Goal: Task Accomplishment & Management: Complete application form

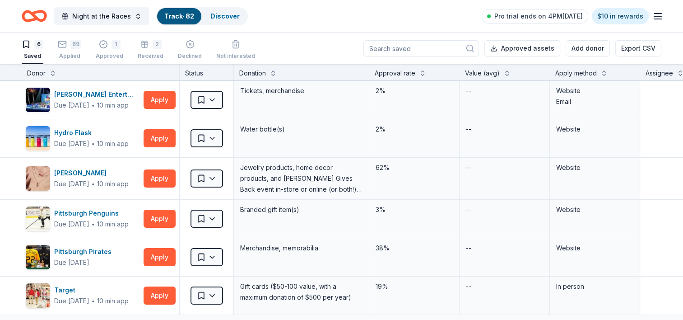
click at [27, 59] on div "Saved" at bounding box center [33, 55] width 22 height 7
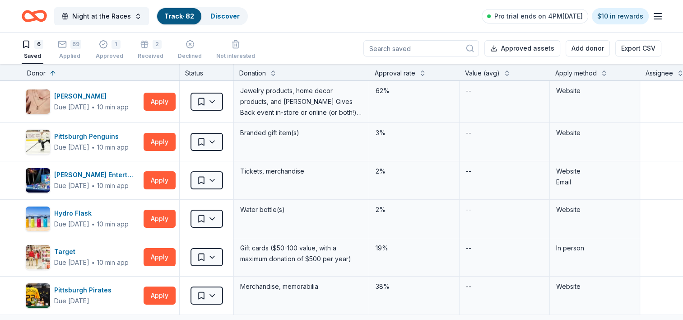
click at [166, 15] on link "Track · 82" at bounding box center [179, 16] width 30 height 8
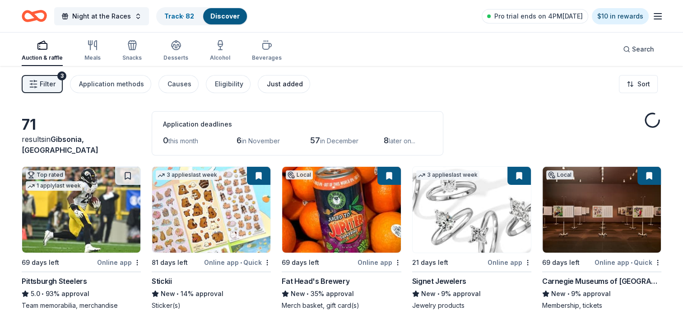
click at [277, 79] on div "Just added" at bounding box center [285, 84] width 36 height 11
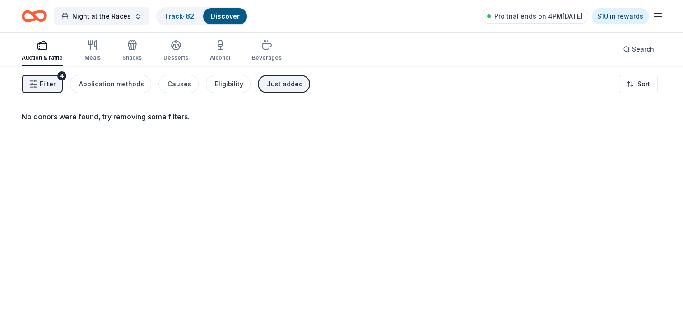
click at [52, 83] on span "Filter" at bounding box center [48, 84] width 16 height 11
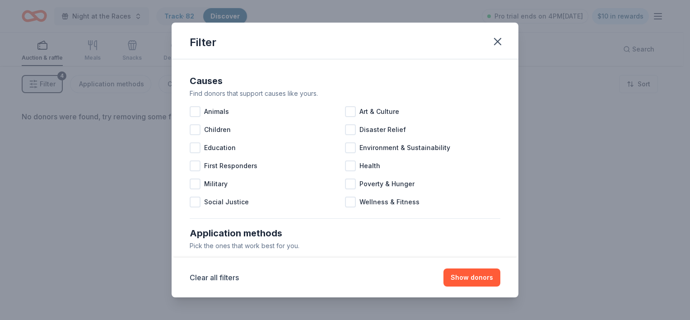
click at [52, 83] on div "Filter Causes Find donors that support causes like yours. Animals Art & Culture…" at bounding box center [345, 160] width 690 height 320
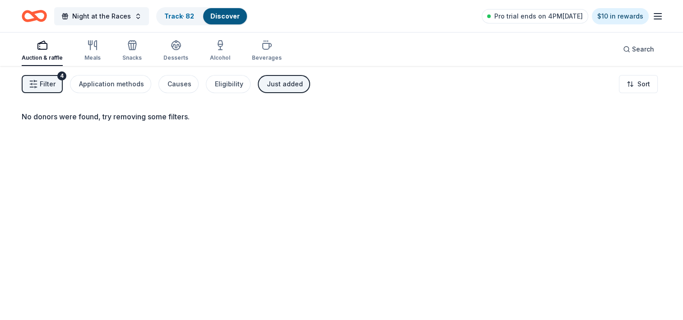
drag, startPoint x: 280, startPoint y: 84, endPoint x: 255, endPoint y: 87, distance: 25.0
click at [280, 84] on div "Just added" at bounding box center [285, 84] width 36 height 11
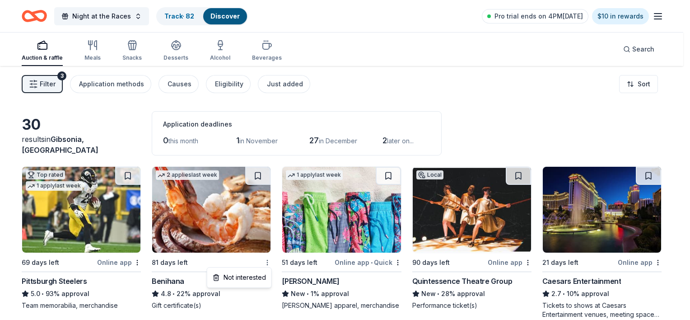
click at [265, 264] on html "Night at the Races Track · 82 Discover Pro trial ends on 4PM, 10/16 $10 in rewa…" at bounding box center [345, 160] width 690 height 320
click at [257, 245] on html "Night at the Races Track · 82 Discover Pro trial ends on 4PM, 10/16 $10 in rewa…" at bounding box center [345, 160] width 690 height 320
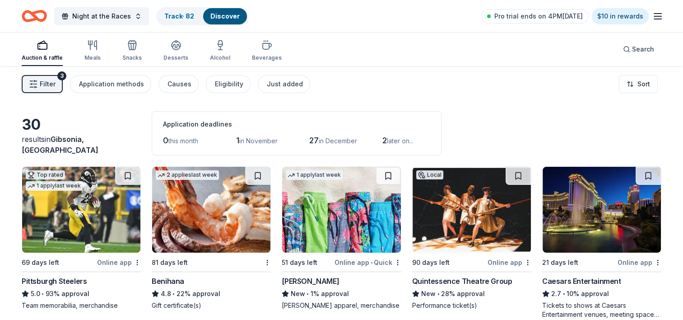
click at [210, 206] on img at bounding box center [211, 210] width 118 height 86
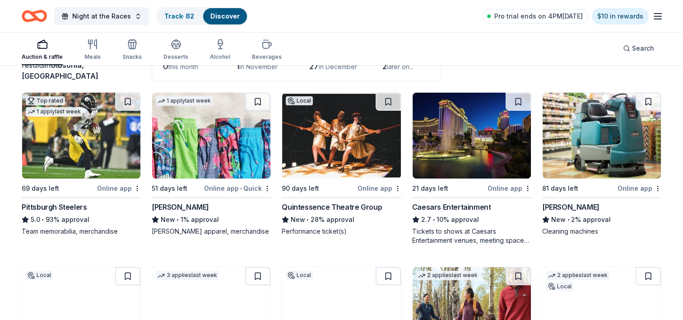
scroll to position [90, 0]
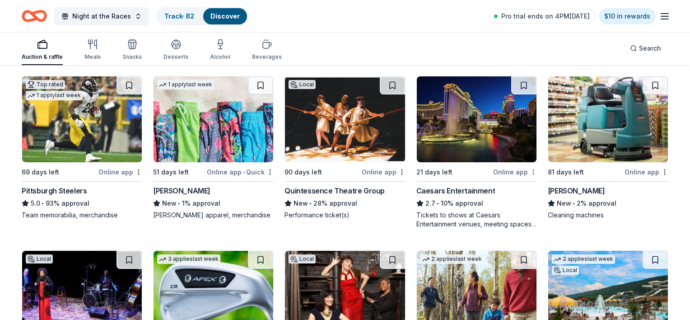
click at [526, 172] on html "Night at the Races Track · 82 Discover Pro trial ends on 4PM, 10/16 $10 in rewa…" at bounding box center [345, 70] width 690 height 320
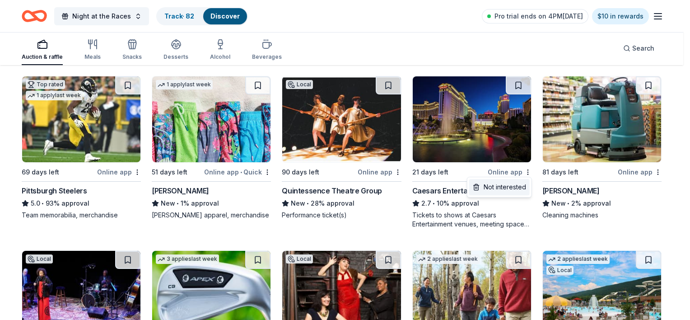
click at [525, 187] on div "Not interested" at bounding box center [499, 187] width 61 height 16
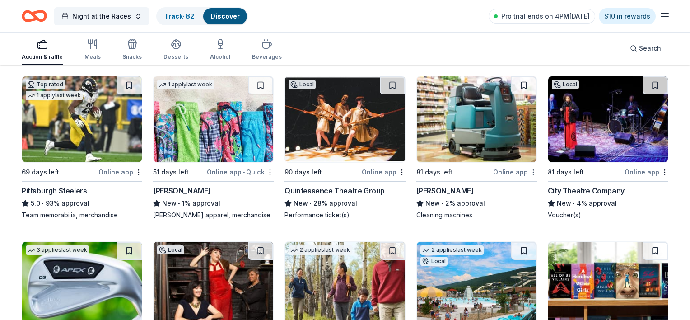
click at [526, 170] on html "Night at the Races Track · 82 Discover Pro trial ends on 4PM, 10/16 $10 in rewa…" at bounding box center [345, 70] width 690 height 320
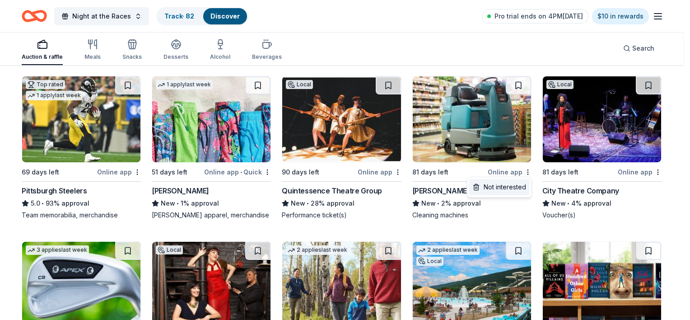
click at [522, 186] on div "Not interested" at bounding box center [499, 187] width 61 height 16
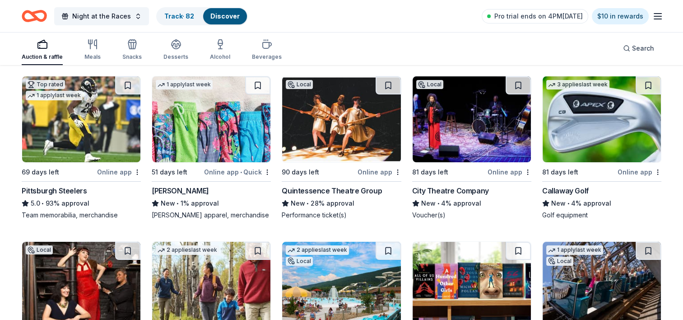
click at [581, 131] on img at bounding box center [602, 119] width 118 height 86
click at [648, 43] on span "Search" at bounding box center [643, 48] width 22 height 11
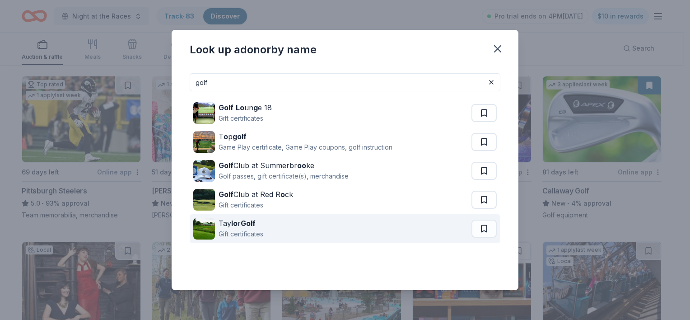
type input "golf"
click at [243, 234] on div "Gift certificates" at bounding box center [241, 234] width 45 height 11
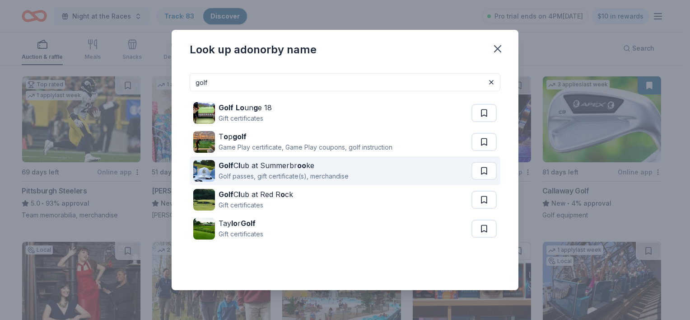
click at [280, 175] on div "Golf passes, gift certificate(s), merchandise" at bounding box center [284, 176] width 130 height 11
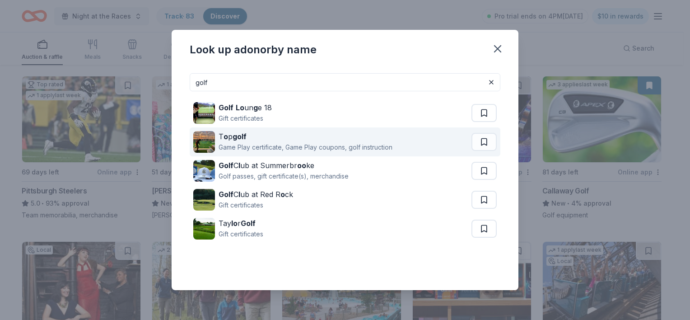
click at [254, 150] on div "Game Play certificate, Game Play coupons, golf instruction" at bounding box center [306, 147] width 174 height 11
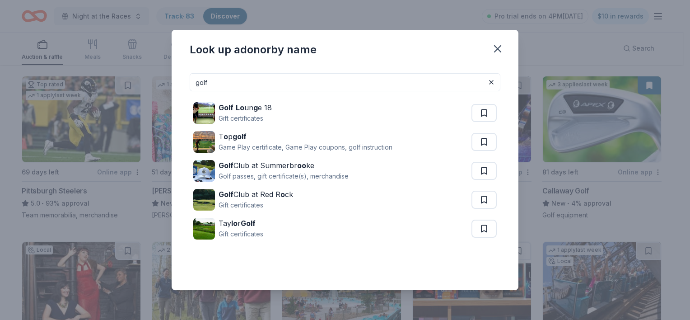
click at [146, 28] on div "Look up a donor by name golf Golf Lo un g e 18 Gift certificates T o p golf Gam…" at bounding box center [345, 160] width 690 height 320
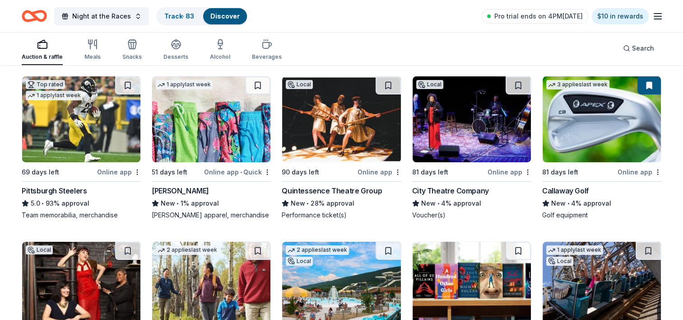
click at [596, 126] on img at bounding box center [602, 119] width 118 height 86
click at [176, 13] on link "Track · 83" at bounding box center [179, 16] width 30 height 8
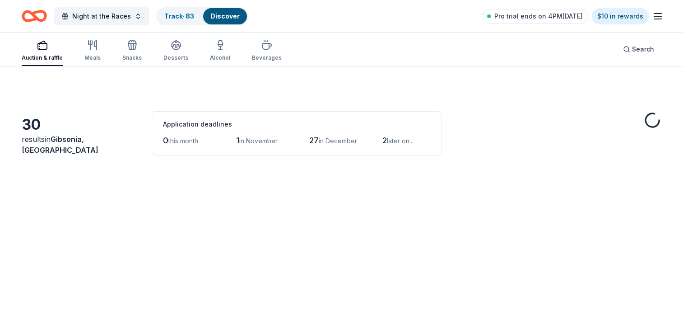
scroll to position [90, 0]
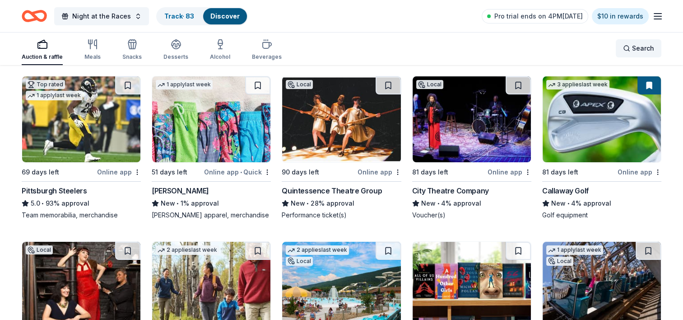
click at [641, 43] on button "Search" at bounding box center [639, 48] width 46 height 18
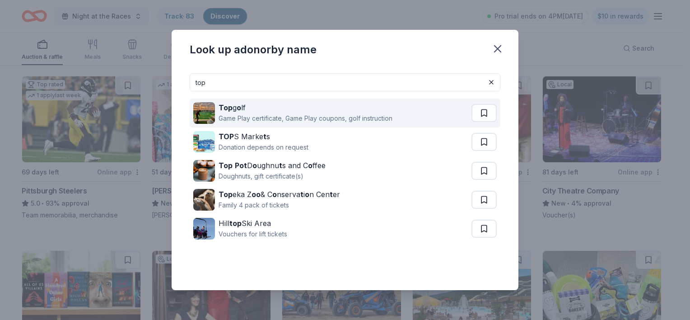
type input "top"
click at [248, 115] on div "Game Play certificate, Game Play coupons, golf instruction" at bounding box center [306, 118] width 174 height 11
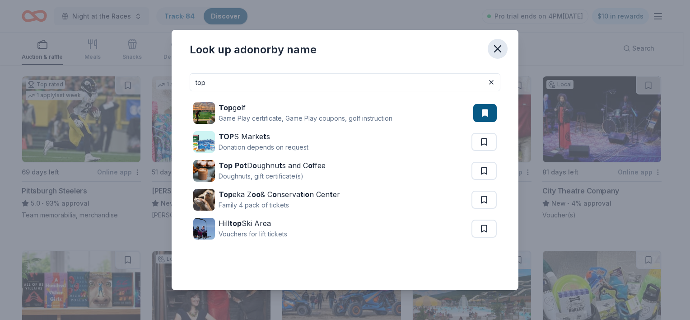
click at [500, 50] on icon "button" at bounding box center [497, 48] width 13 height 13
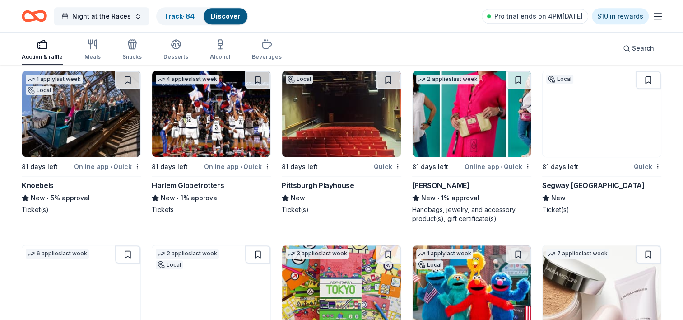
scroll to position [452, 0]
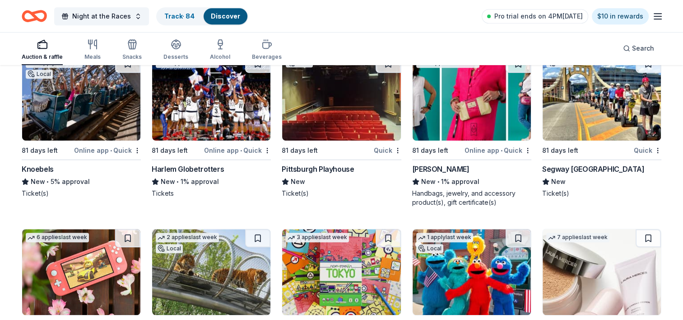
click at [320, 103] on img at bounding box center [341, 98] width 118 height 86
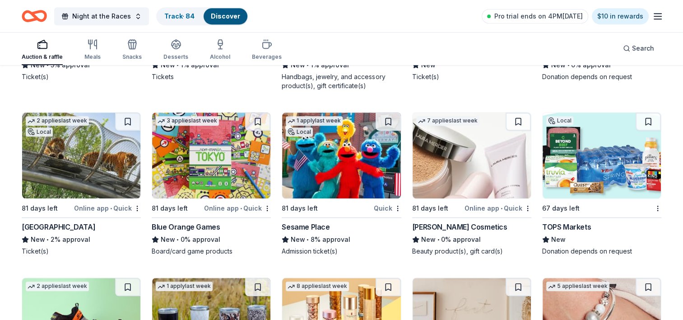
scroll to position [560, 0]
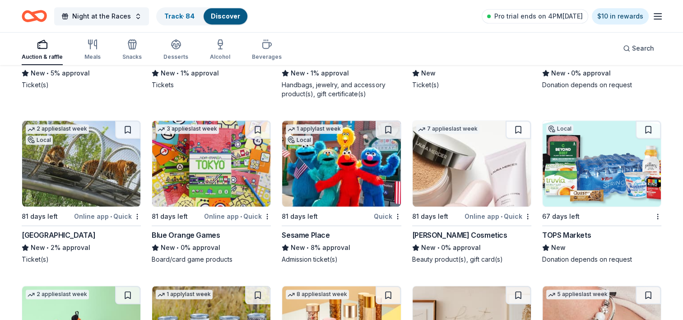
click at [328, 152] on img at bounding box center [341, 164] width 118 height 86
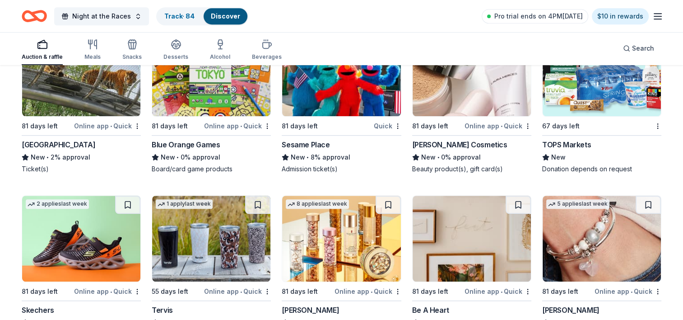
scroll to position [696, 0]
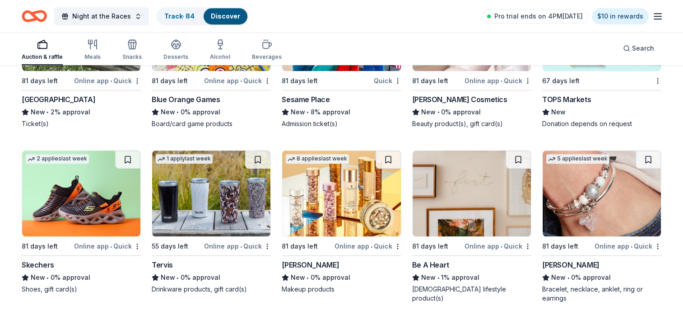
click at [237, 193] on img at bounding box center [211, 193] width 118 height 86
click at [352, 196] on img at bounding box center [341, 193] width 118 height 86
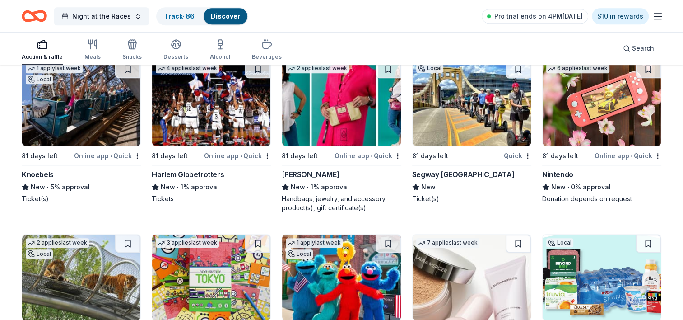
scroll to position [425, 0]
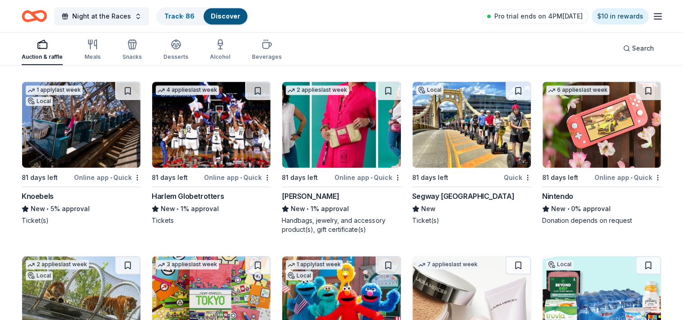
click at [593, 139] on img at bounding box center [602, 125] width 118 height 86
click at [485, 131] on img at bounding box center [472, 125] width 118 height 86
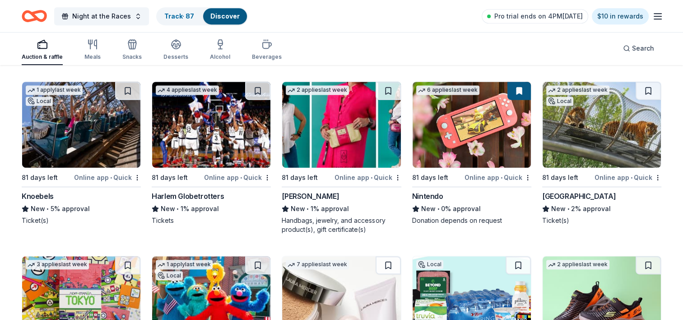
click at [348, 143] on img at bounding box center [341, 125] width 118 height 86
click at [366, 125] on img at bounding box center [341, 125] width 118 height 86
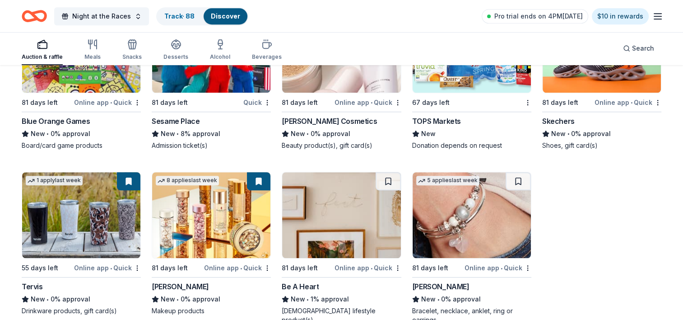
scroll to position [696, 0]
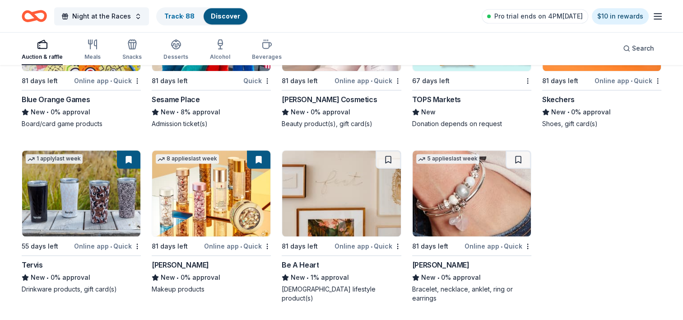
click at [481, 198] on img at bounding box center [472, 193] width 118 height 86
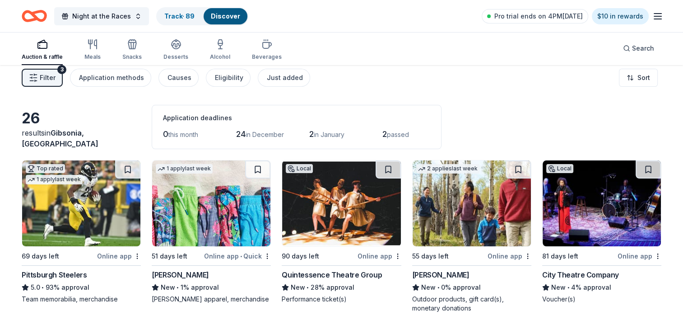
scroll to position [0, 0]
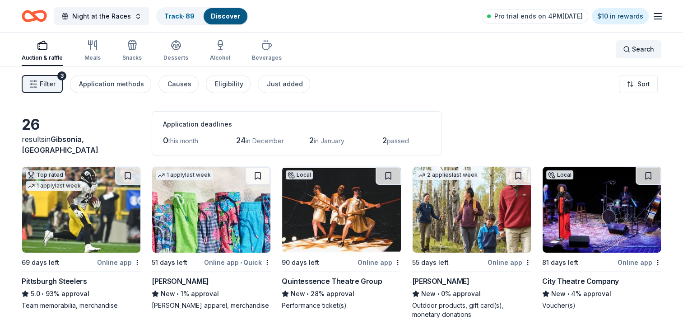
click at [631, 48] on div "Search" at bounding box center [638, 49] width 31 height 11
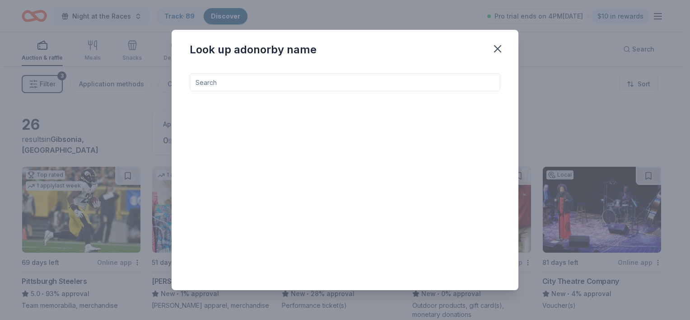
click at [290, 77] on input at bounding box center [345, 82] width 311 height 18
type input "m"
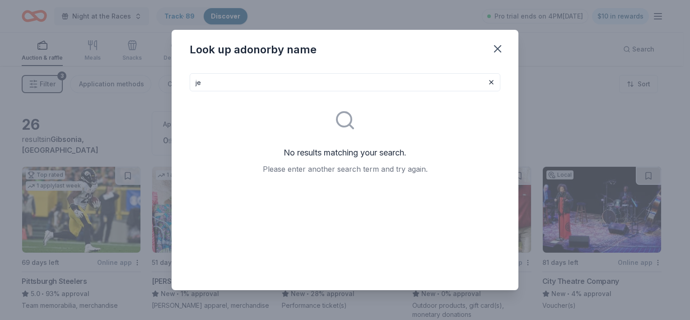
type input "j"
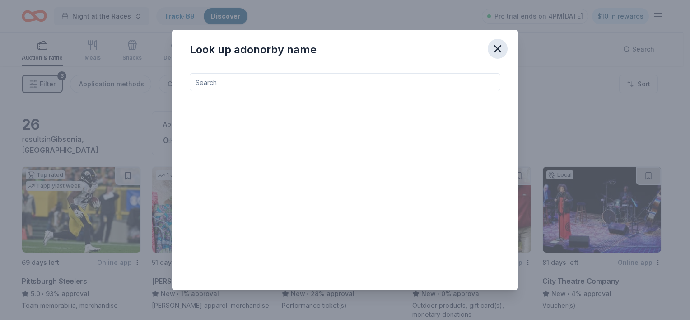
click at [500, 51] on icon "button" at bounding box center [497, 48] width 13 height 13
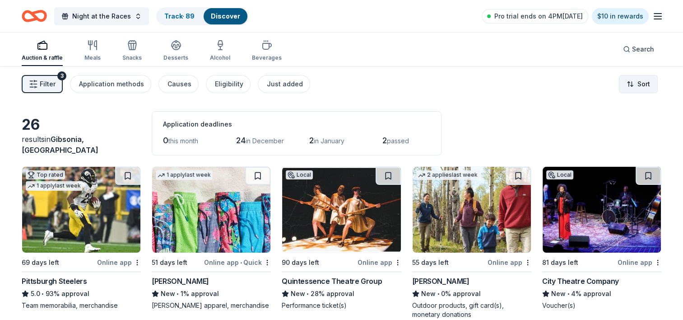
click at [635, 87] on html "Night at the Races Track · 89 Discover Pro trial ends on 4PM, 10/16 $10 in rewa…" at bounding box center [341, 160] width 683 height 320
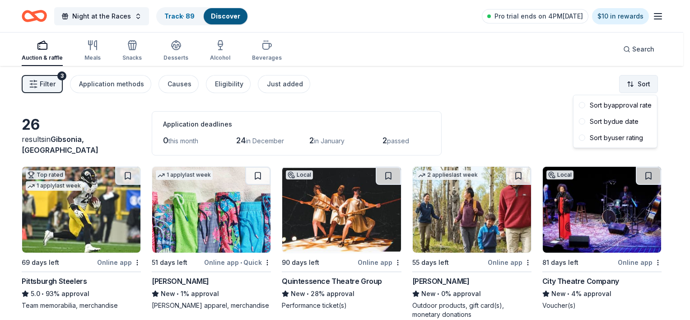
click at [635, 87] on html "Night at the Races Track · 89 Discover Pro trial ends on 4PM, 10/16 $10 in rewa…" at bounding box center [345, 160] width 690 height 320
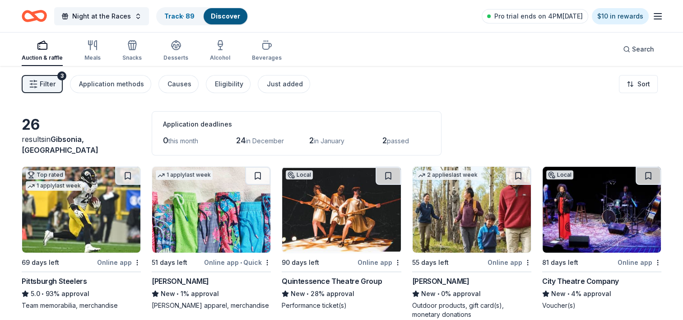
click at [430, 122] on div "Application deadlines" at bounding box center [296, 124] width 267 height 11
click at [629, 45] on div "Search" at bounding box center [638, 49] width 31 height 11
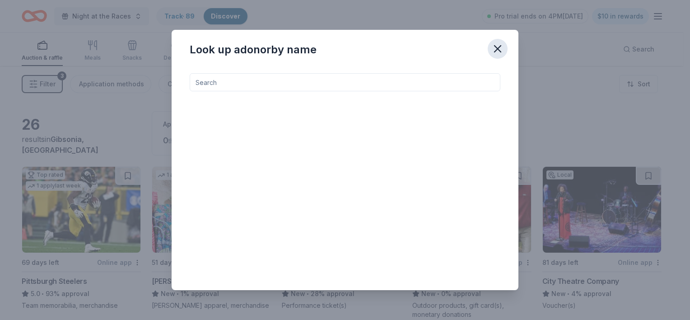
click at [492, 53] on icon "button" at bounding box center [497, 48] width 13 height 13
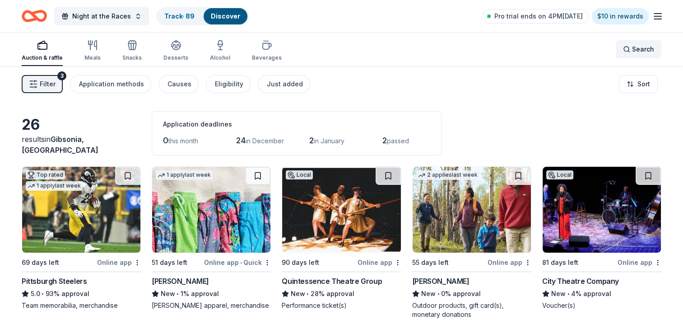
click at [650, 45] on span "Search" at bounding box center [643, 49] width 22 height 11
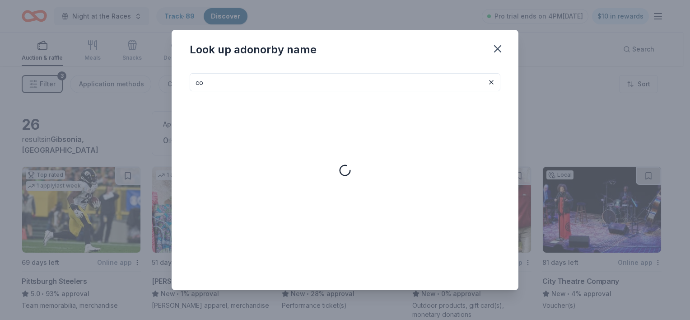
type input "c"
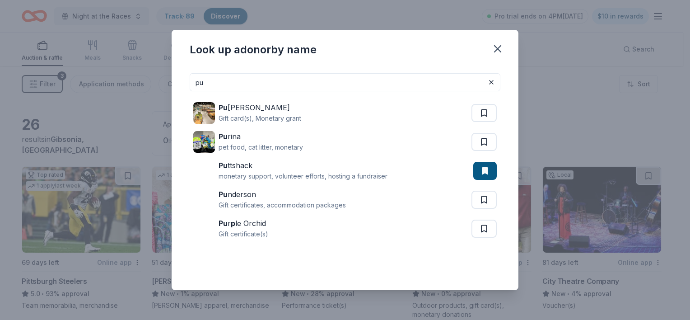
type input "p"
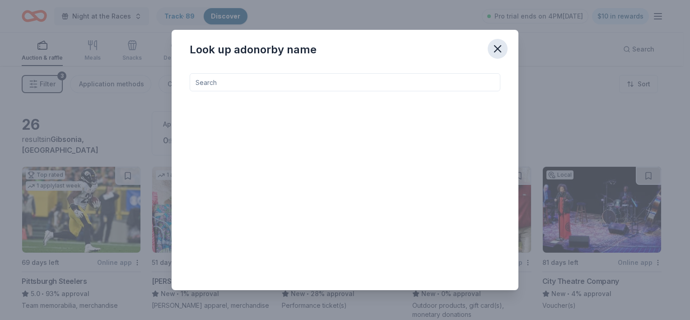
click at [499, 45] on icon "button" at bounding box center [497, 48] width 13 height 13
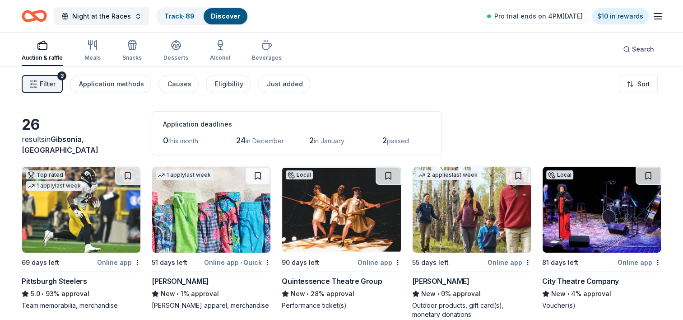
click at [27, 89] on button "Filter 3" at bounding box center [42, 84] width 41 height 18
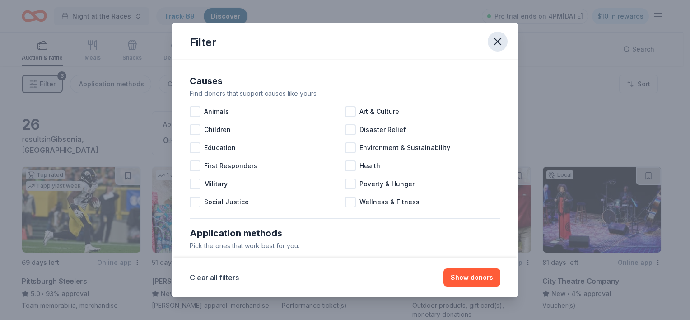
click at [499, 33] on button "button" at bounding box center [498, 42] width 20 height 20
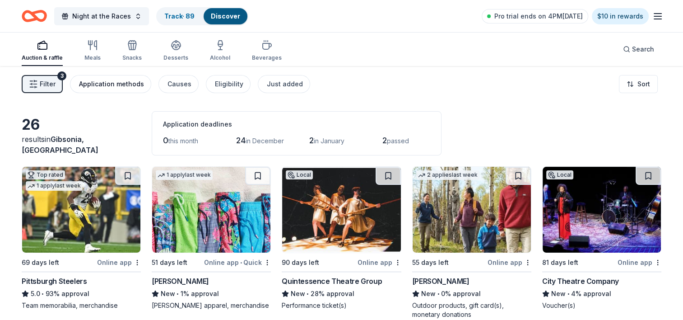
click at [132, 89] on button "Application methods" at bounding box center [110, 84] width 81 height 18
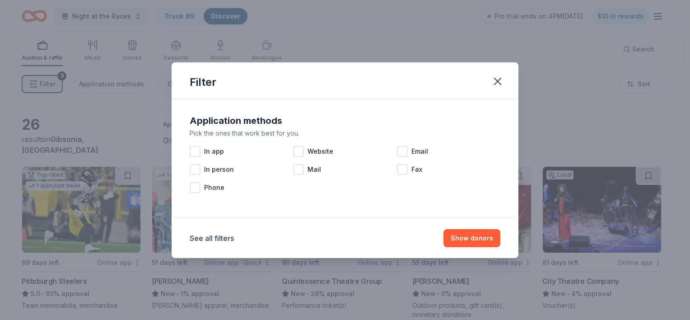
click at [132, 88] on div "Filter Application methods Pick the ones that work best for you. In app Website…" at bounding box center [345, 160] width 690 height 320
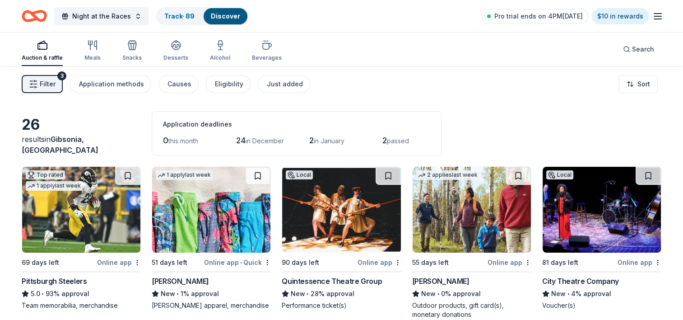
click at [655, 19] on line "button" at bounding box center [658, 19] width 7 height 0
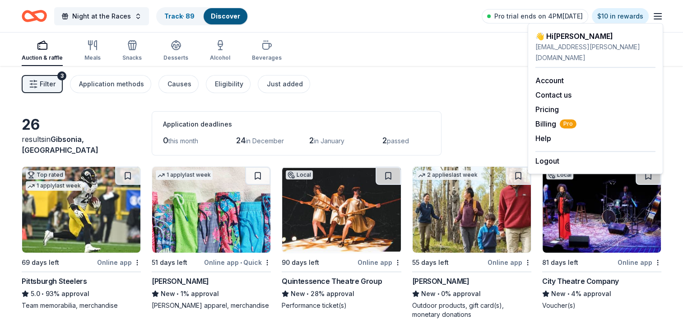
click at [656, 21] on icon "button" at bounding box center [658, 16] width 11 height 11
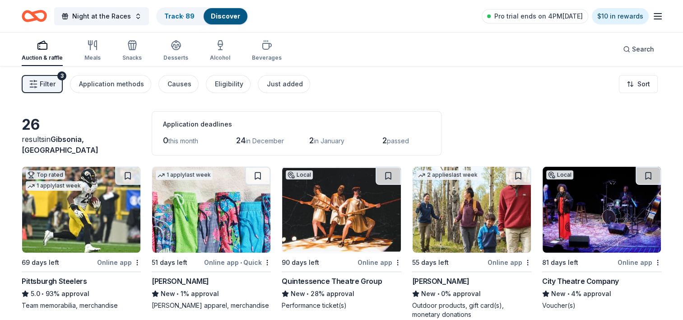
click at [432, 94] on div "Filter 3 Application methods Causes Eligibility Just added Sort" at bounding box center [341, 84] width 683 height 36
click at [166, 19] on link "Track · 89" at bounding box center [179, 16] width 30 height 8
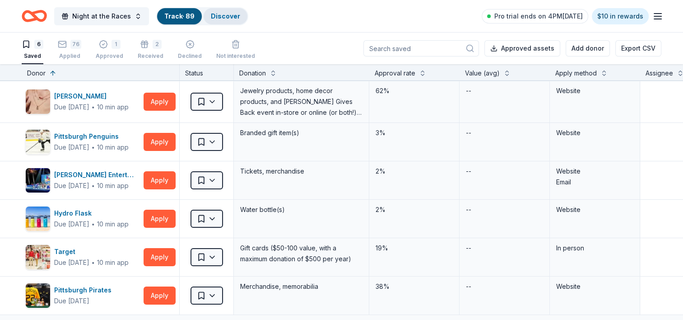
click at [211, 14] on link "Discover" at bounding box center [225, 16] width 29 height 8
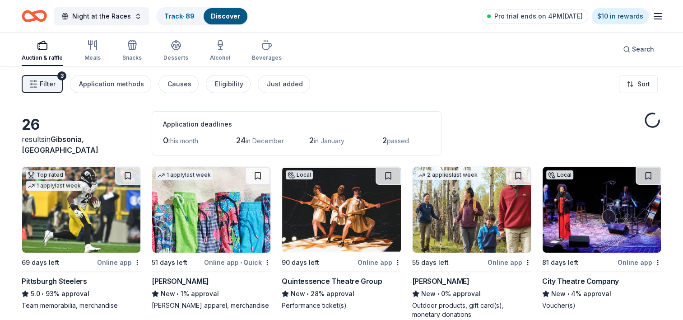
scroll to position [90, 0]
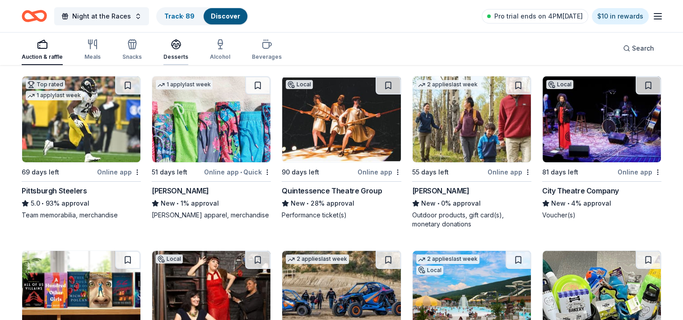
click at [173, 56] on div "Desserts" at bounding box center [176, 56] width 25 height 7
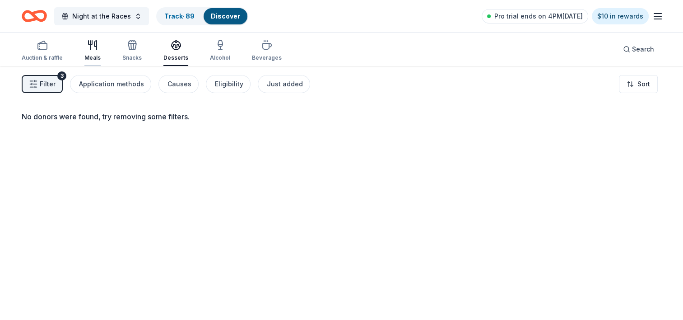
click at [95, 55] on div "Meals" at bounding box center [92, 57] width 16 height 7
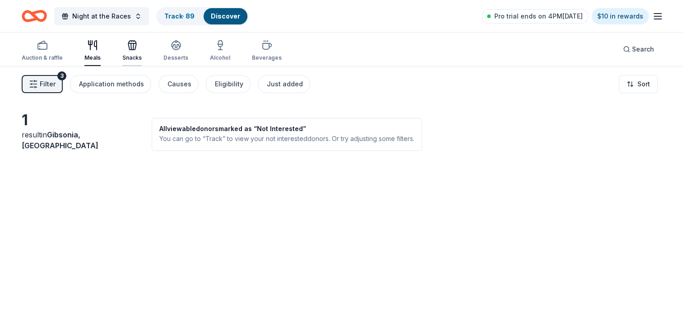
click at [136, 60] on div "Snacks" at bounding box center [131, 57] width 19 height 7
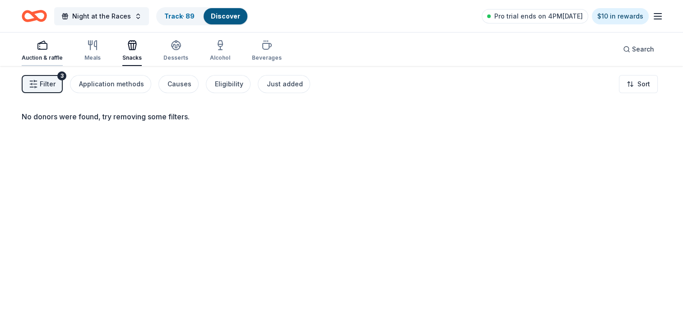
click at [34, 53] on div "Auction & raffle" at bounding box center [42, 51] width 41 height 22
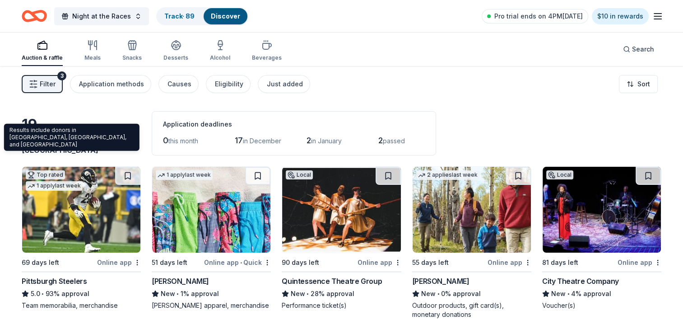
click at [63, 147] on span "Gibsonia, PA" at bounding box center [60, 145] width 77 height 20
click at [52, 150] on span "in Gibsonia, PA" at bounding box center [60, 145] width 77 height 20
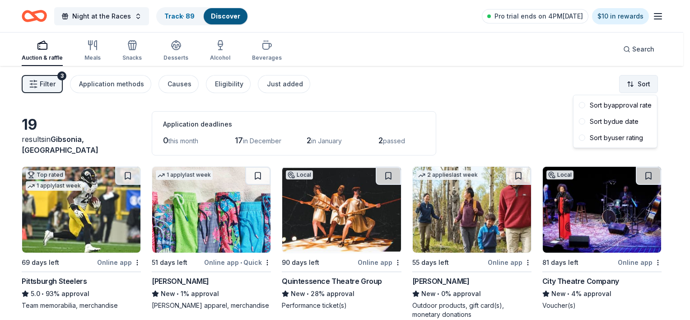
click at [630, 83] on html "Night at the Races Track · 89 Discover Pro trial ends on 4PM, 10/16 $10 in rewa…" at bounding box center [345, 160] width 690 height 320
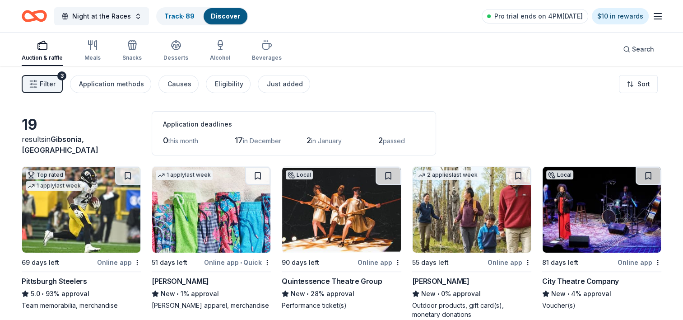
click at [36, 130] on div "19" at bounding box center [81, 125] width 119 height 18
drag, startPoint x: 36, startPoint y: 130, endPoint x: 45, endPoint y: 128, distance: 9.7
click at [45, 128] on div "19" at bounding box center [81, 125] width 119 height 18
click at [134, 16] on button "Night at the Races" at bounding box center [101, 16] width 95 height 18
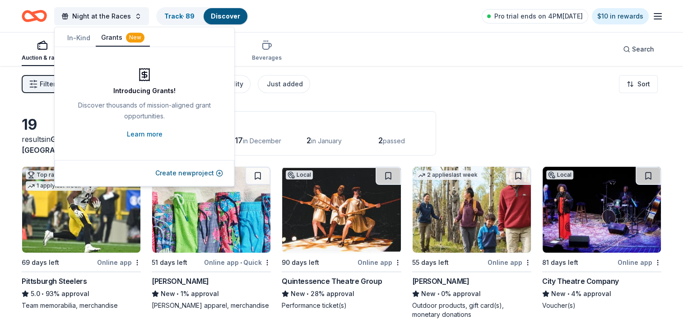
click at [111, 34] on button "Grants New" at bounding box center [123, 37] width 54 height 17
click at [127, 37] on div "New" at bounding box center [135, 38] width 19 height 10
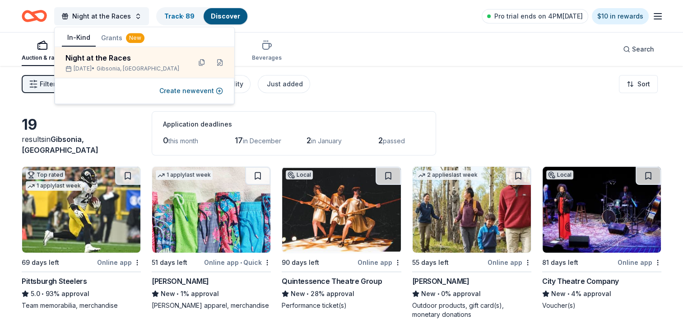
click at [70, 40] on button "In-Kind" at bounding box center [79, 37] width 34 height 17
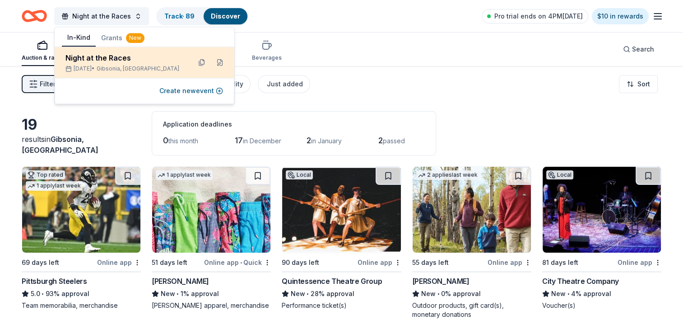
click at [72, 62] on div "Night at the Races" at bounding box center [124, 57] width 118 height 11
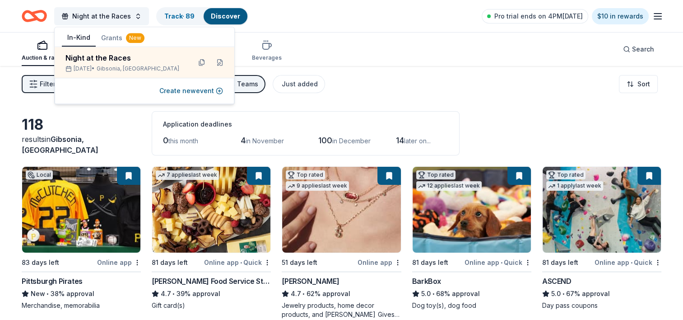
click at [352, 55] on div "Auction & raffle Meals Snacks Desserts Alcohol Beverages Search" at bounding box center [342, 49] width 640 height 33
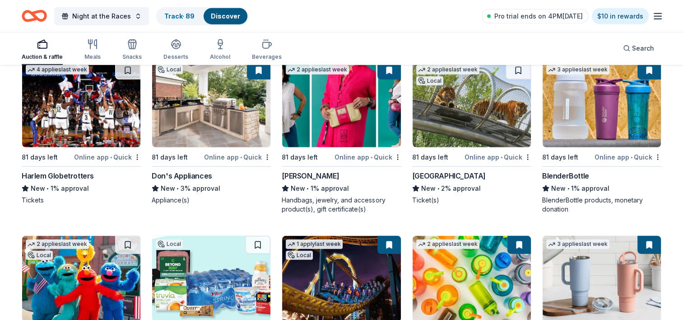
scroll to position [2467, 0]
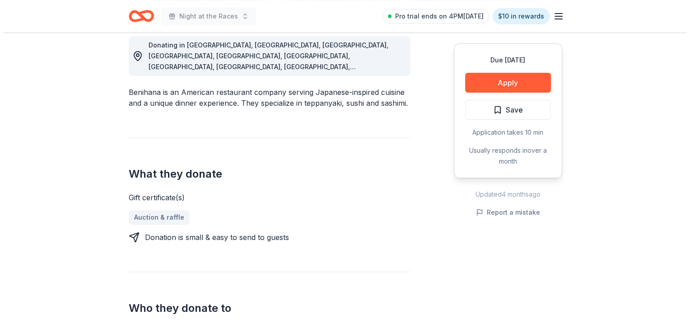
scroll to position [271, 0]
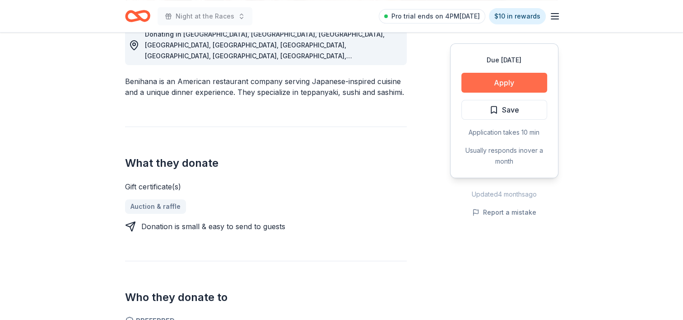
click at [486, 86] on button "Apply" at bounding box center [505, 83] width 86 height 20
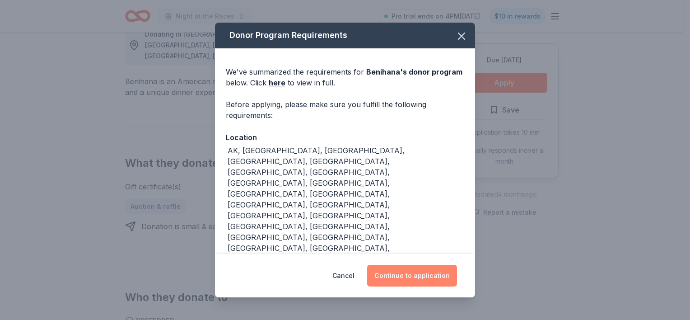
click at [403, 277] on button "Continue to application" at bounding box center [412, 276] width 90 height 22
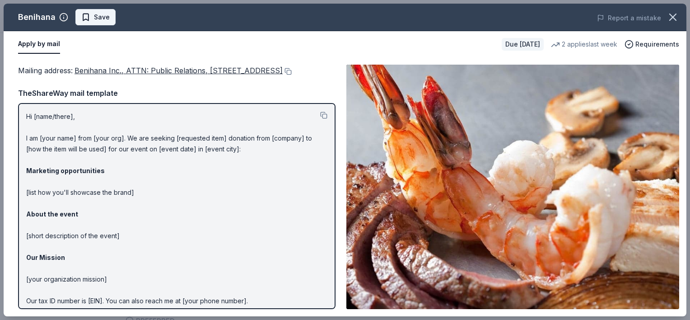
click at [107, 19] on span "Save" at bounding box center [102, 17] width 16 height 11
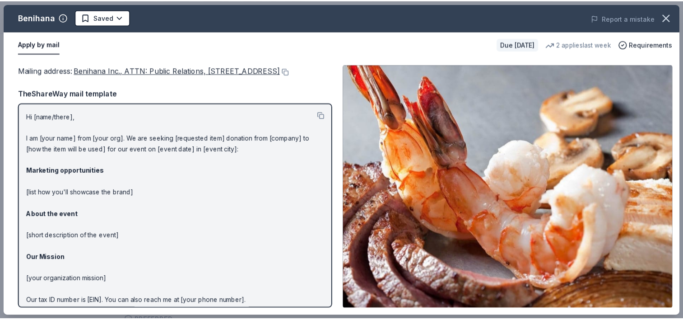
scroll to position [0, 0]
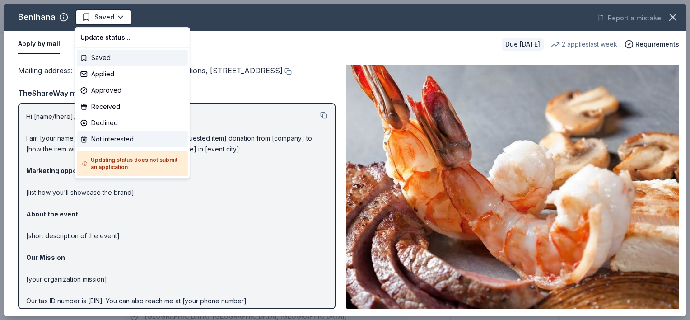
click at [113, 140] on div "Not interested" at bounding box center [132, 139] width 111 height 16
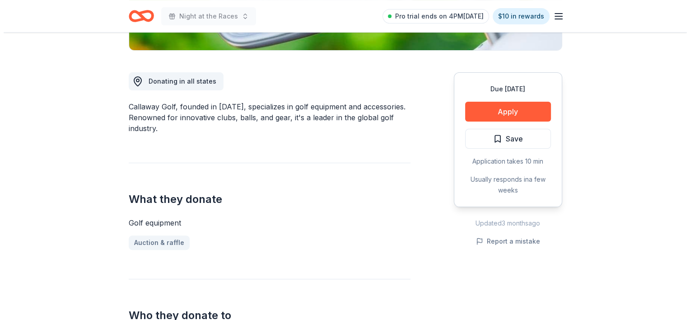
scroll to position [226, 0]
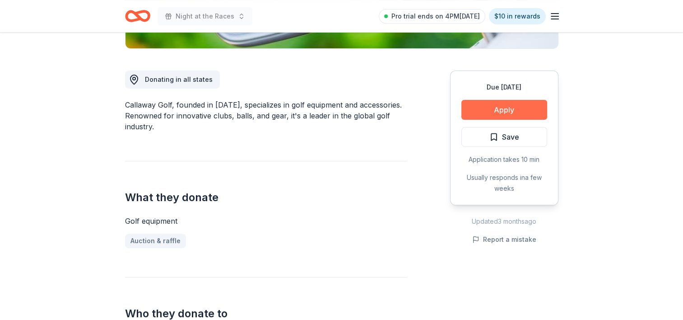
click at [539, 113] on button "Apply" at bounding box center [505, 110] width 86 height 20
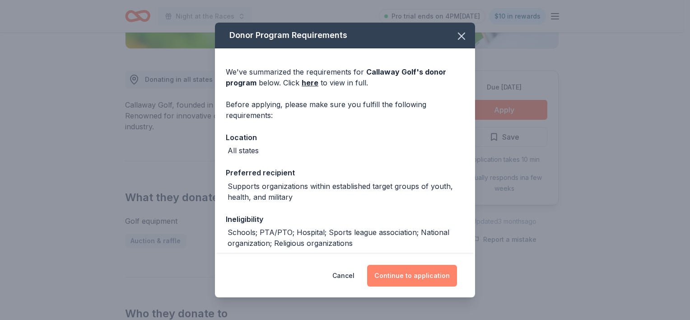
click at [416, 278] on button "Continue to application" at bounding box center [412, 276] width 90 height 22
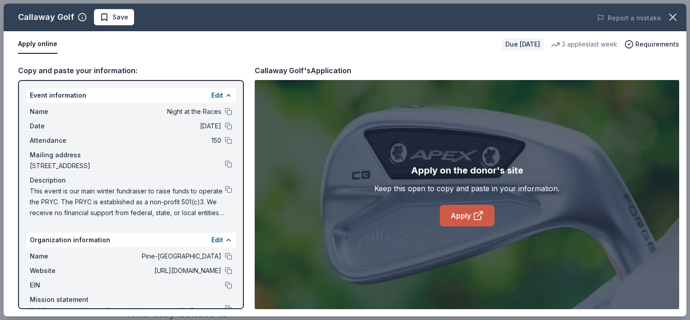
click at [460, 209] on link "Apply" at bounding box center [467, 216] width 55 height 22
click at [121, 24] on button "Save" at bounding box center [114, 17] width 40 height 16
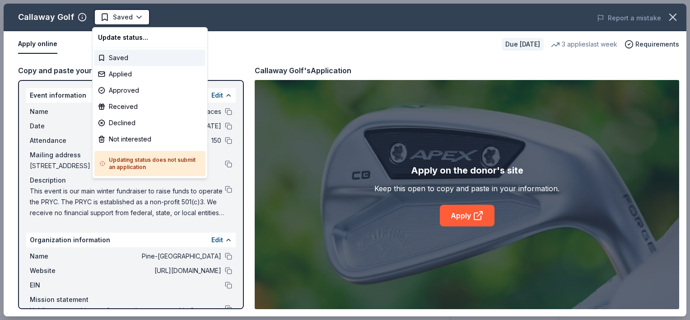
click at [121, 24] on body "Night at the Races Saved Apply Due in 81 days Share Callaway Golf New 3 applies…" at bounding box center [341, 160] width 683 height 320
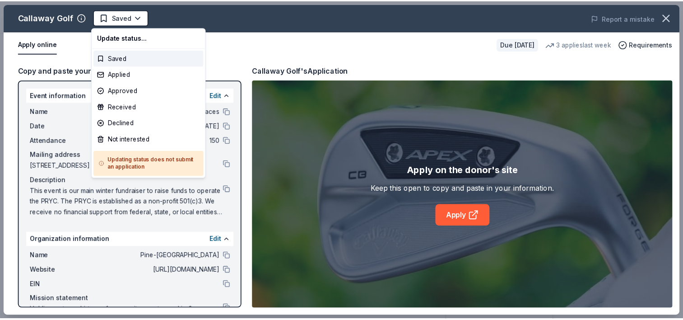
scroll to position [0, 0]
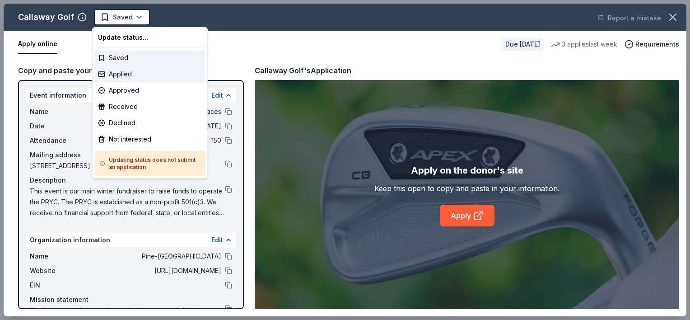
click at [123, 79] on div "Applied" at bounding box center [149, 74] width 111 height 16
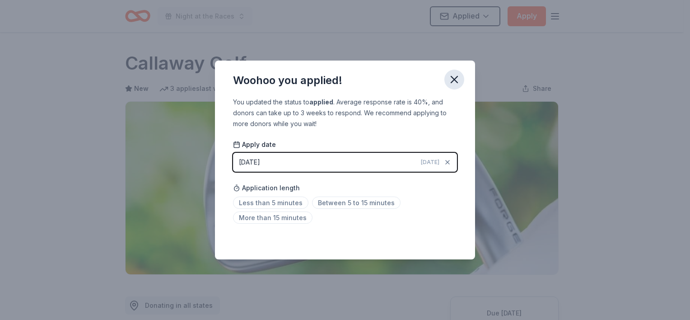
click at [449, 82] on icon "button" at bounding box center [454, 79] width 13 height 13
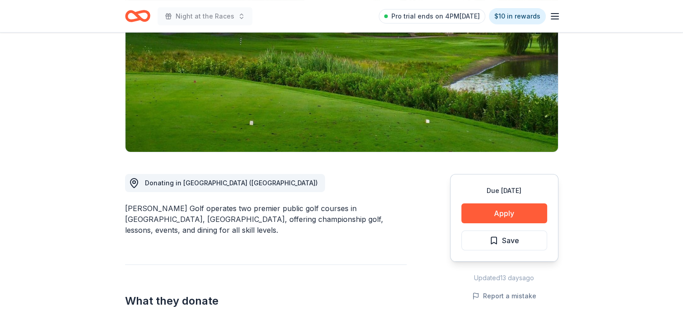
scroll to position [136, 0]
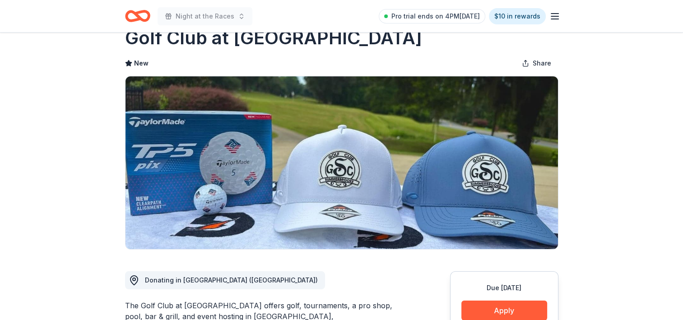
scroll to position [90, 0]
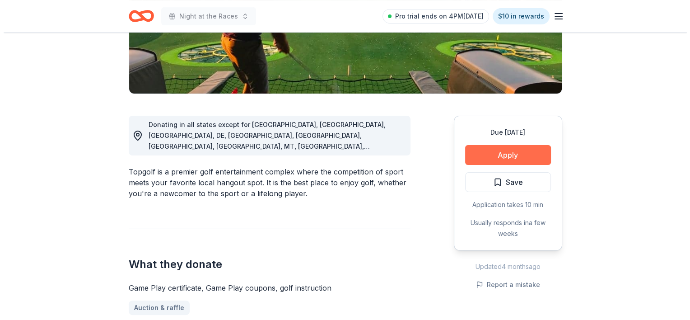
scroll to position [226, 0]
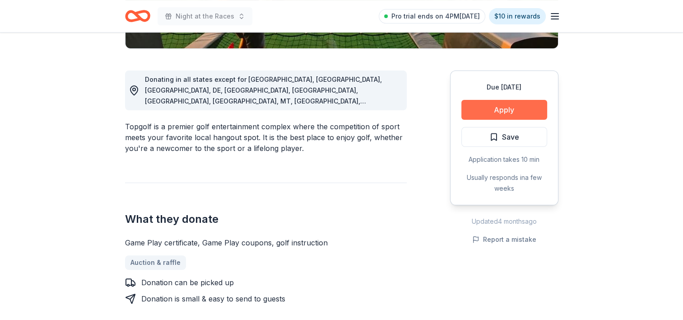
click at [497, 114] on button "Apply" at bounding box center [505, 110] width 86 height 20
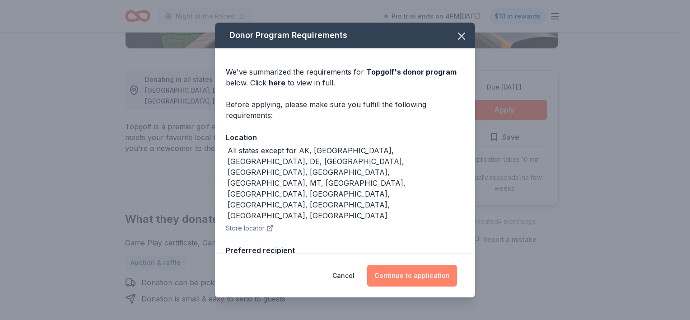
click at [435, 272] on button "Continue to application" at bounding box center [412, 276] width 90 height 22
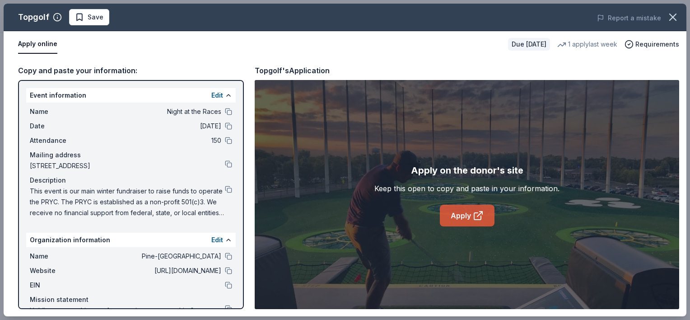
click at [461, 215] on link "Apply" at bounding box center [467, 216] width 55 height 22
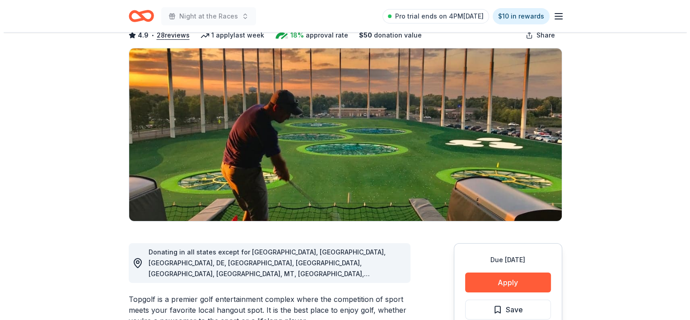
scroll to position [90, 0]
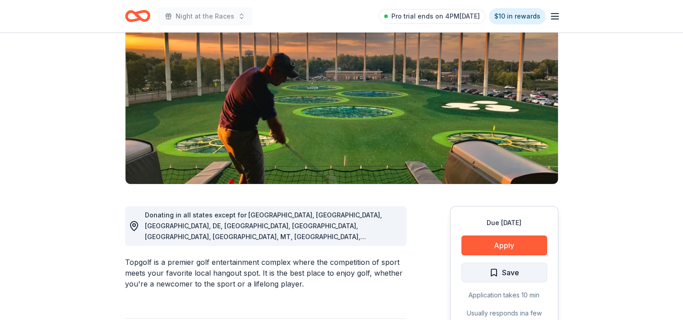
click at [497, 271] on span "Save" at bounding box center [505, 273] width 30 height 12
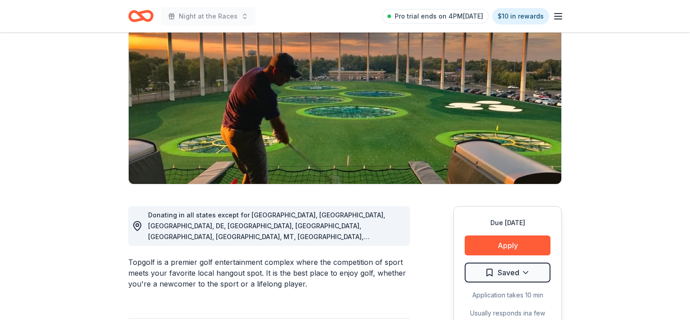
click at [497, 229] on html "Night at the Races Pro trial ends on 4PM, 10/16 $10 in rewards Due in 81 days S…" at bounding box center [345, 70] width 690 height 320
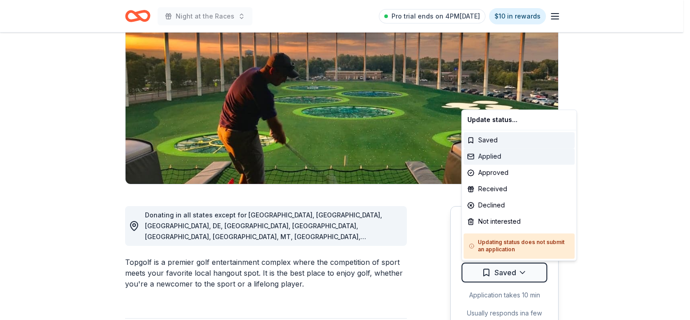
click at [493, 155] on div "Applied" at bounding box center [519, 156] width 111 height 16
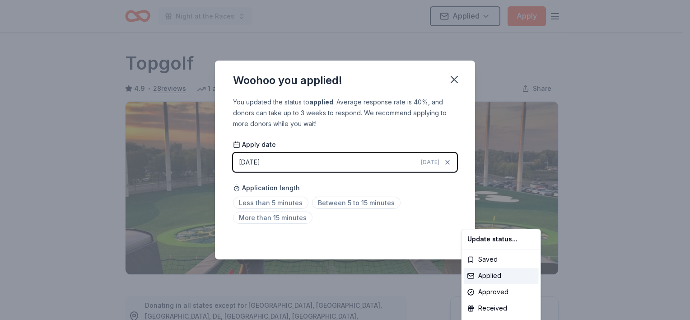
click at [455, 75] on html "Night at the Races Applied Apply Due in 81 days Share Topgolf 4.9 • 28 reviews …" at bounding box center [345, 160] width 690 height 320
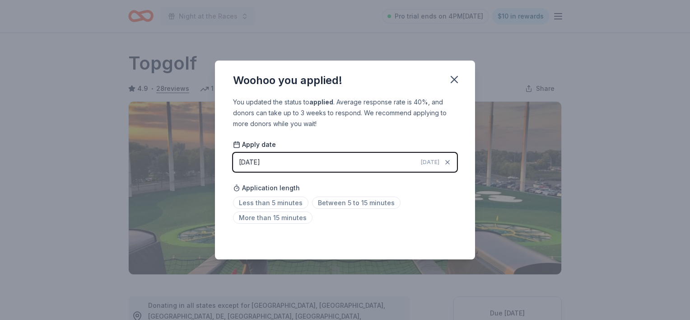
scroll to position [202, 0]
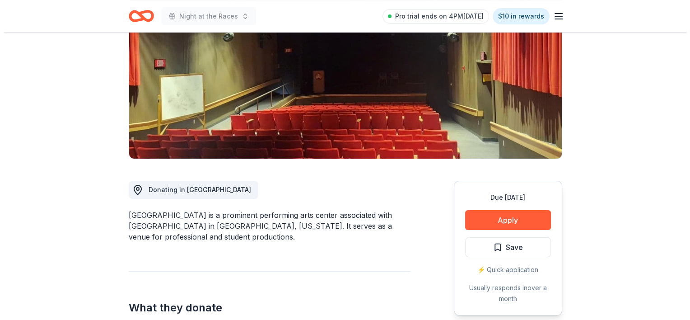
scroll to position [136, 0]
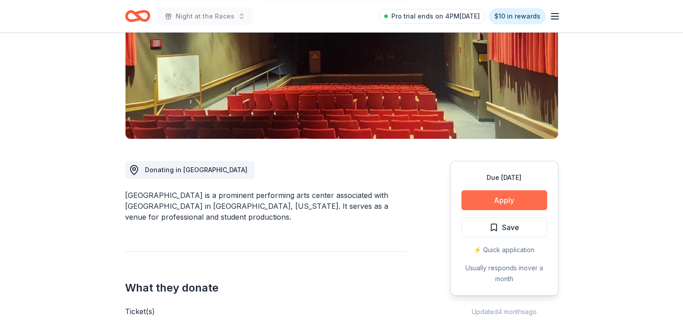
click at [488, 207] on button "Apply" at bounding box center [505, 200] width 86 height 20
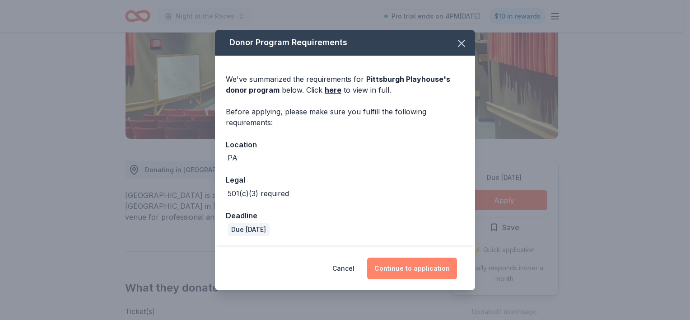
click at [431, 270] on button "Continue to application" at bounding box center [412, 268] width 90 height 22
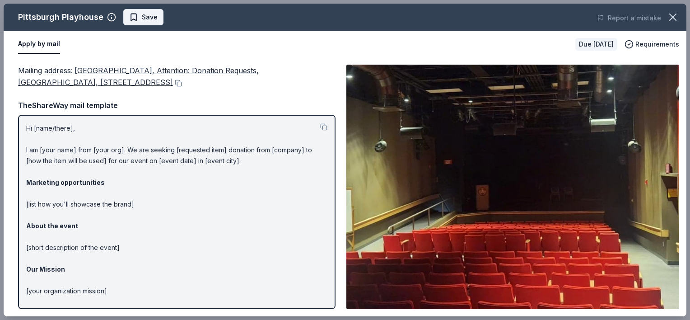
click at [154, 18] on span "Save" at bounding box center [150, 17] width 16 height 11
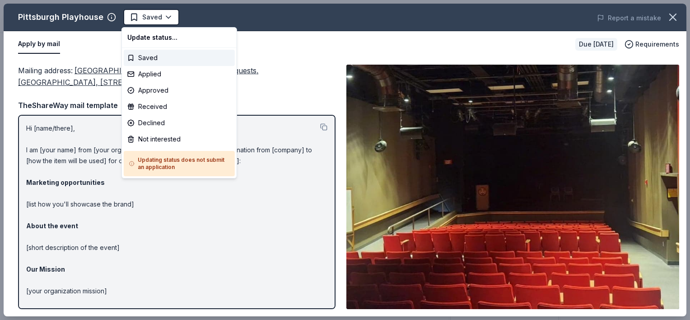
click at [154, 18] on html "Night at the Races Saved Apply Due [DATE] Share [GEOGRAPHIC_DATA] New Share Don…" at bounding box center [345, 160] width 690 height 320
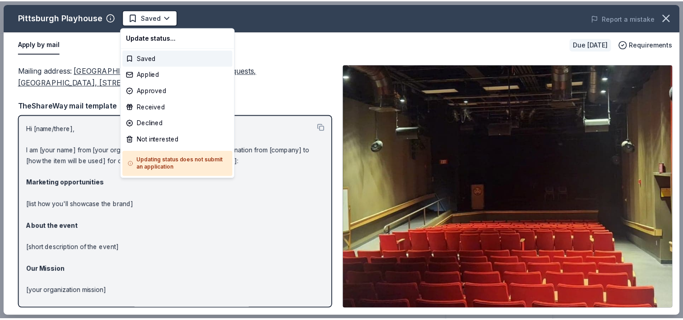
scroll to position [0, 0]
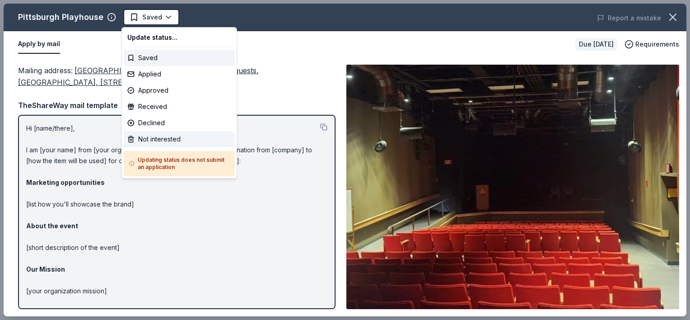
click at [161, 141] on div "Not interested" at bounding box center [179, 139] width 111 height 16
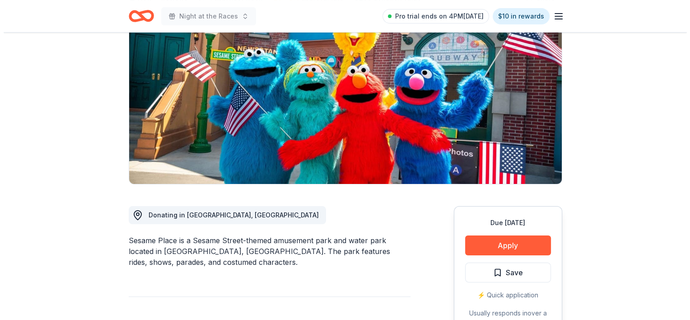
scroll to position [136, 0]
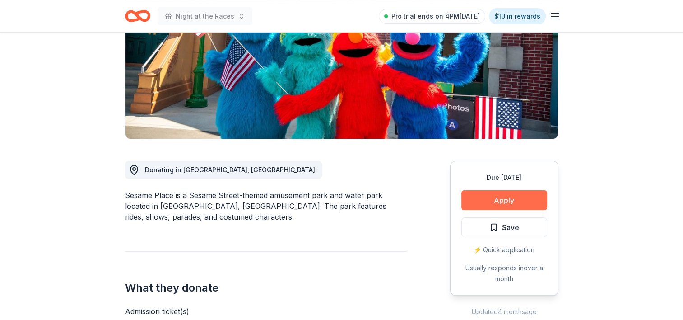
click at [517, 201] on button "Apply" at bounding box center [505, 200] width 86 height 20
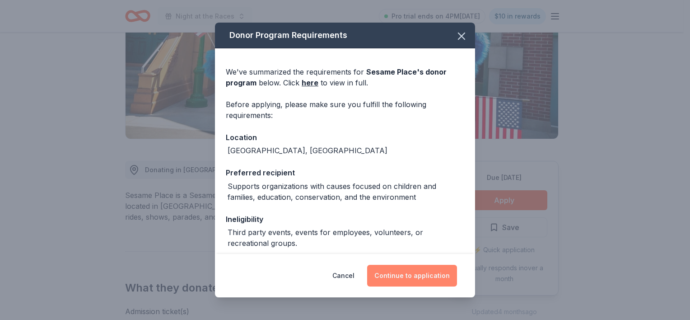
click at [431, 272] on button "Continue to application" at bounding box center [412, 276] width 90 height 22
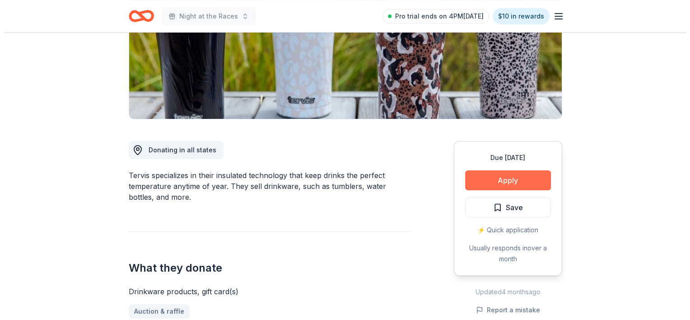
scroll to position [136, 0]
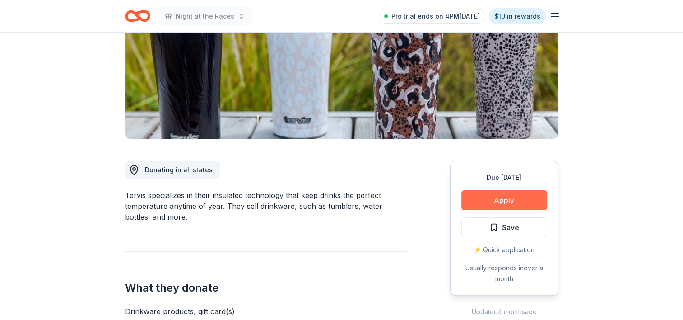
click at [502, 202] on button "Apply" at bounding box center [505, 200] width 86 height 20
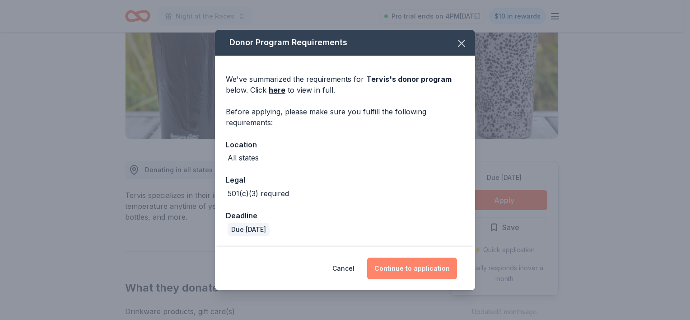
click at [399, 272] on button "Continue to application" at bounding box center [412, 268] width 90 height 22
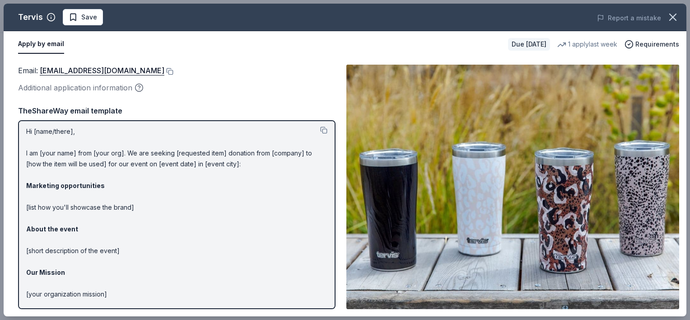
scroll to position [0, 0]
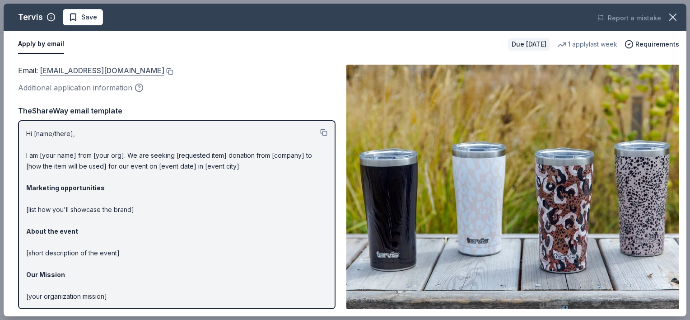
click at [67, 67] on link "donations@tervis.com" at bounding box center [102, 71] width 125 height 12
click at [74, 16] on span "Save" at bounding box center [83, 17] width 28 height 11
click at [83, 22] on html "Night at the Races Pro trial ends on 4PM, 10/16 $10 in rewards Due in 55 days S…" at bounding box center [345, 160] width 690 height 320
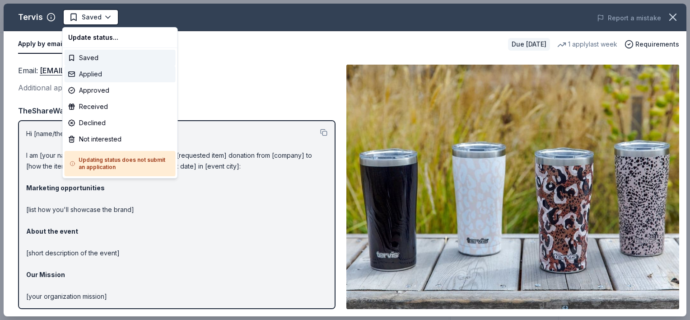
click at [98, 76] on div "Applied" at bounding box center [120, 74] width 111 height 16
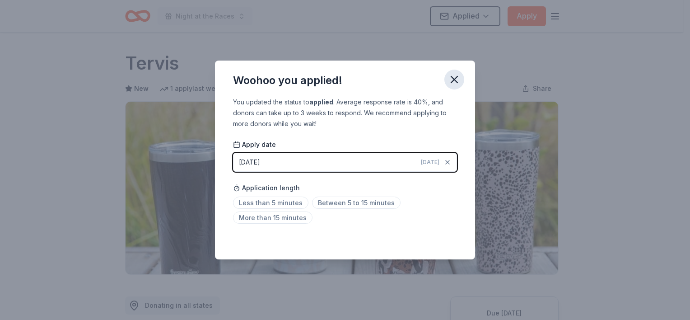
click at [452, 84] on icon "button" at bounding box center [454, 79] width 13 height 13
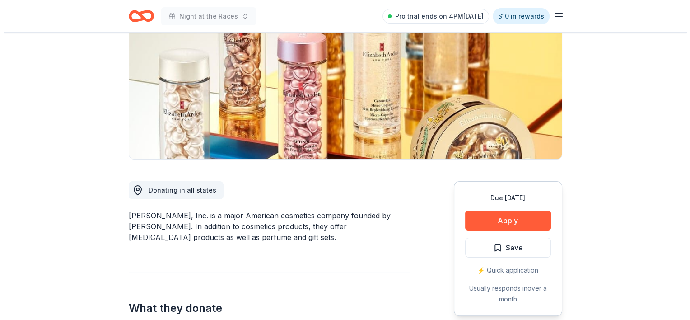
scroll to position [136, 0]
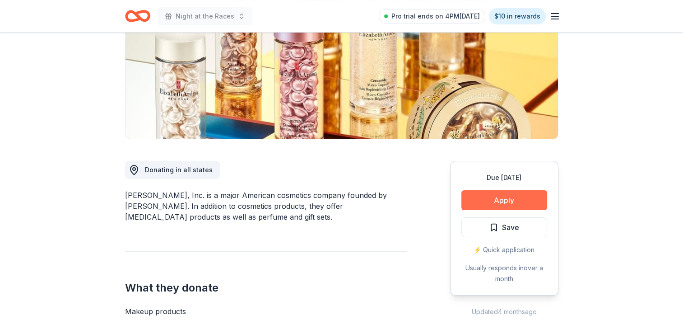
click at [516, 196] on button "Apply" at bounding box center [505, 200] width 86 height 20
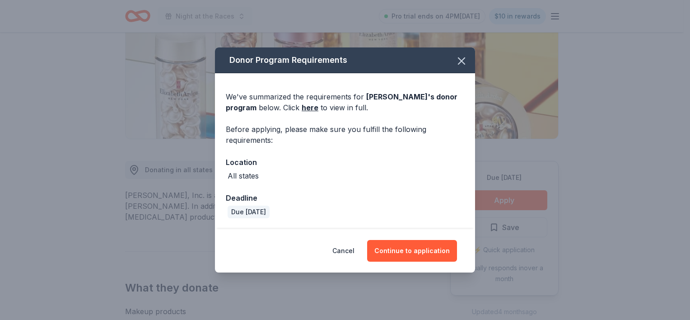
click at [436, 262] on div "Cancel Continue to application" at bounding box center [345, 250] width 260 height 43
click at [435, 246] on button "Continue to application" at bounding box center [412, 251] width 90 height 22
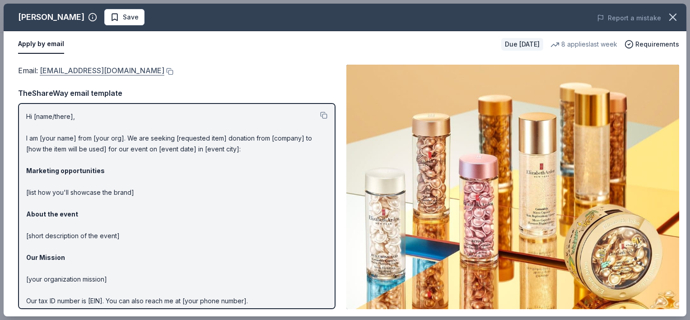
click at [142, 70] on link "publicrelations@elizabetharden.com" at bounding box center [102, 71] width 125 height 12
click at [131, 20] on span "Save" at bounding box center [131, 17] width 16 height 11
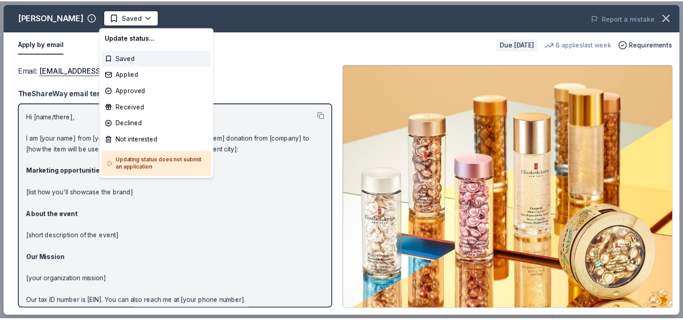
scroll to position [0, 0]
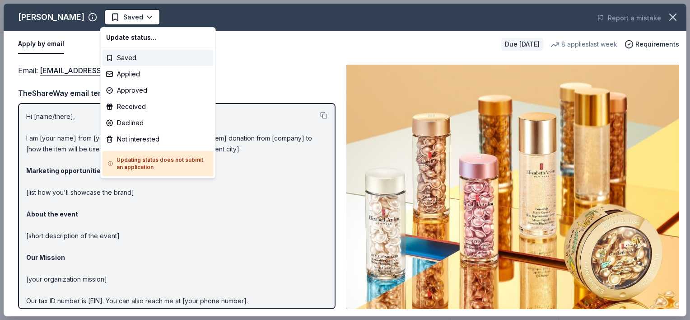
click at [131, 20] on html "Night at the Races Saved Apply Due in 81 days Share Elizabeth Arden New 8 appli…" at bounding box center [345, 160] width 690 height 320
click at [127, 73] on div "Applied" at bounding box center [158, 74] width 111 height 16
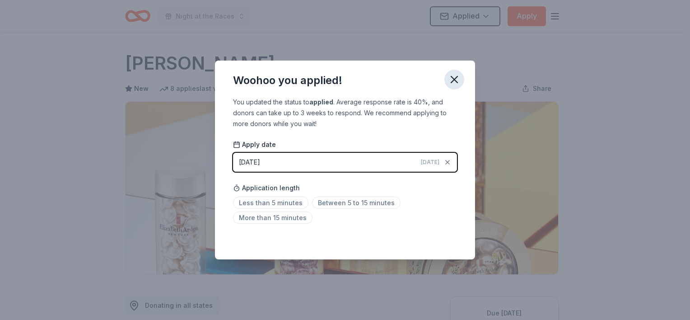
click at [461, 78] on button "button" at bounding box center [454, 80] width 20 height 20
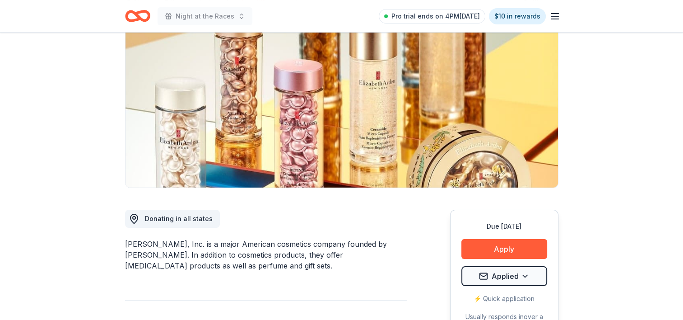
scroll to position [90, 0]
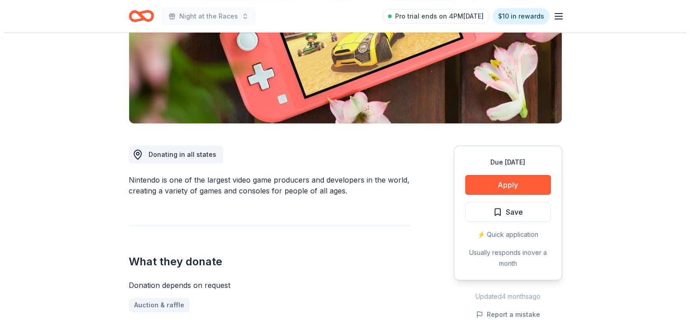
scroll to position [136, 0]
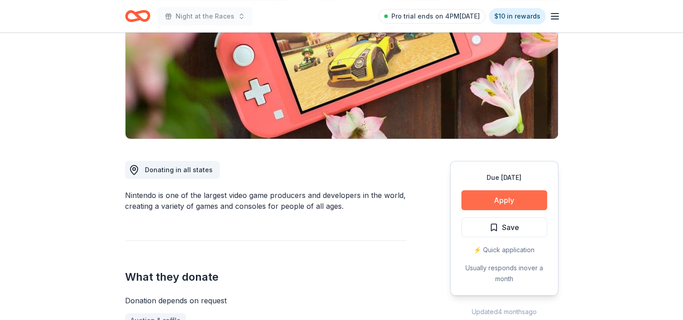
click at [509, 201] on button "Apply" at bounding box center [505, 200] width 86 height 20
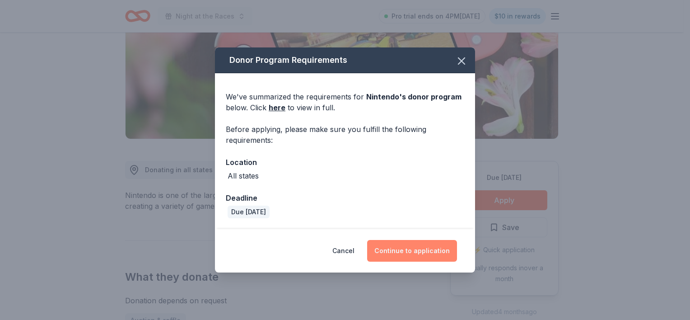
click at [447, 251] on button "Continue to application" at bounding box center [412, 251] width 90 height 22
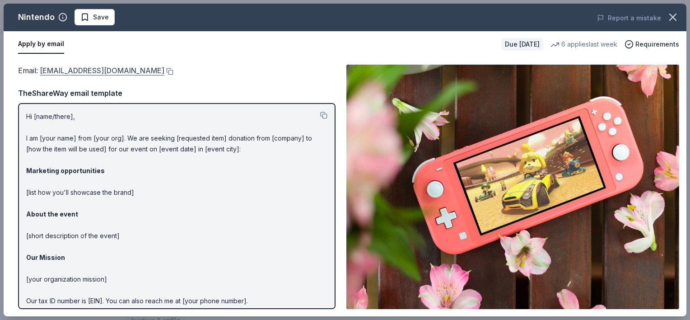
click at [131, 69] on link "[EMAIL_ADDRESS][DOMAIN_NAME]" at bounding box center [102, 71] width 125 height 12
click at [100, 21] on span "Save" at bounding box center [101, 17] width 16 height 11
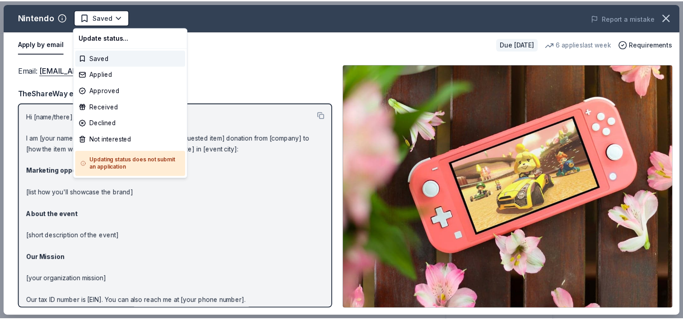
scroll to position [0, 0]
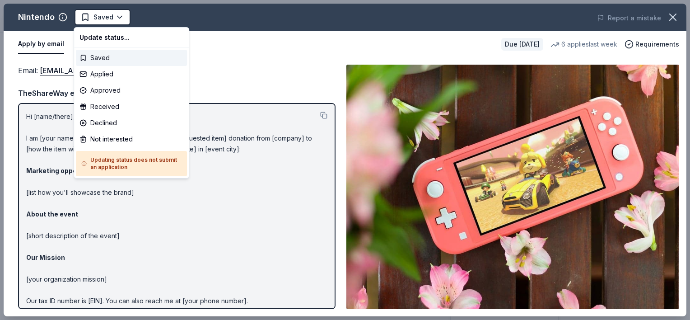
click at [100, 21] on html "Night at the Races Saved Apply Due [DATE] Share Nintendo New 6 applies last wee…" at bounding box center [345, 160] width 690 height 320
click at [115, 70] on div "Applied" at bounding box center [131, 74] width 111 height 16
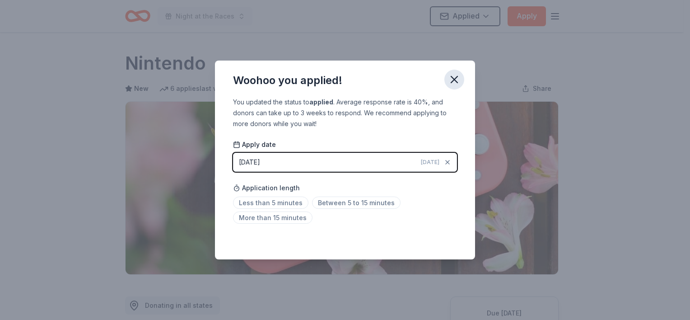
click at [454, 80] on icon "button" at bounding box center [454, 79] width 6 height 6
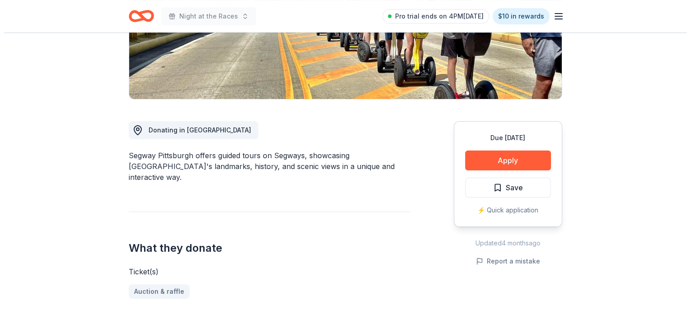
scroll to position [181, 0]
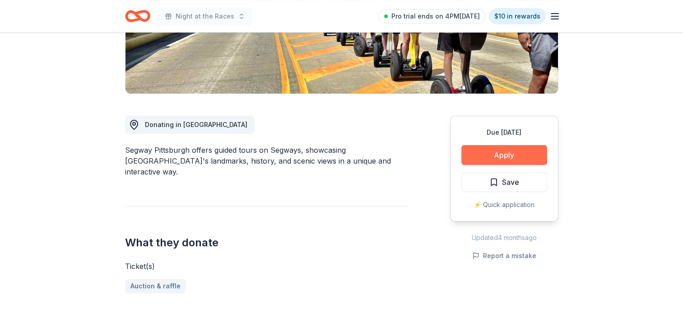
click at [505, 154] on button "Apply" at bounding box center [505, 155] width 86 height 20
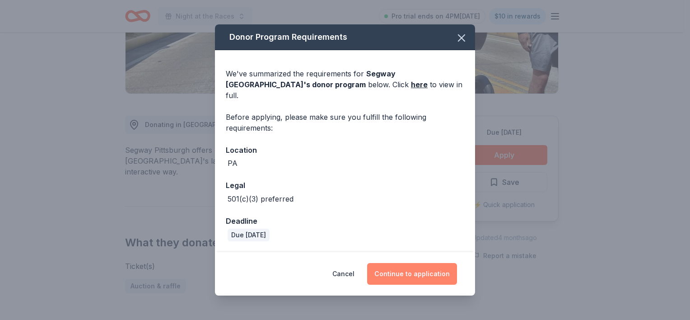
click at [414, 266] on button "Continue to application" at bounding box center [412, 274] width 90 height 22
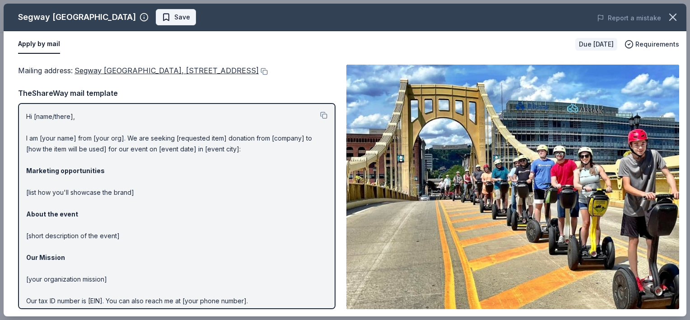
click at [156, 23] on button "Save" at bounding box center [176, 17] width 40 height 16
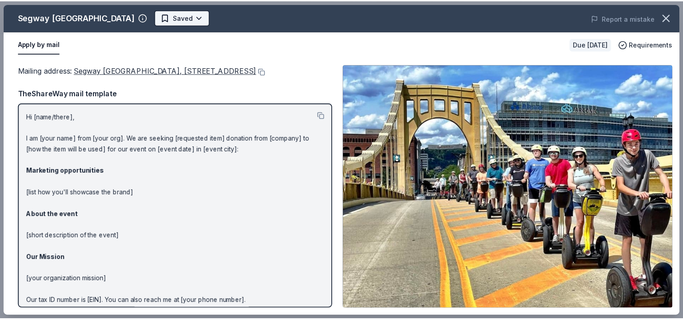
scroll to position [0, 0]
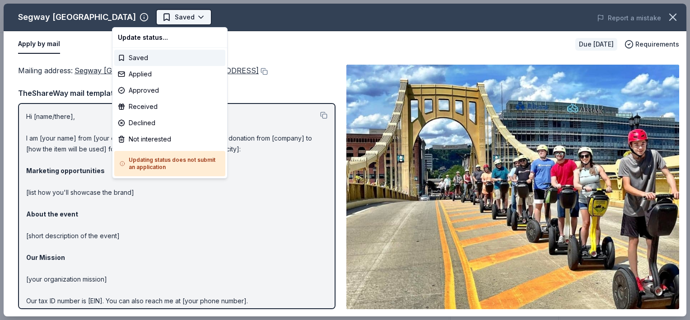
click at [157, 23] on html "Night at the Races Saved Apply Due in 81 days Share Segway Pittsburgh New Share…" at bounding box center [345, 160] width 690 height 320
click at [147, 137] on div "Not interested" at bounding box center [169, 139] width 111 height 16
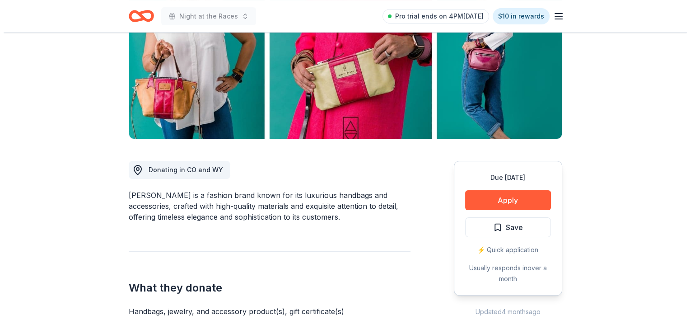
scroll to position [181, 0]
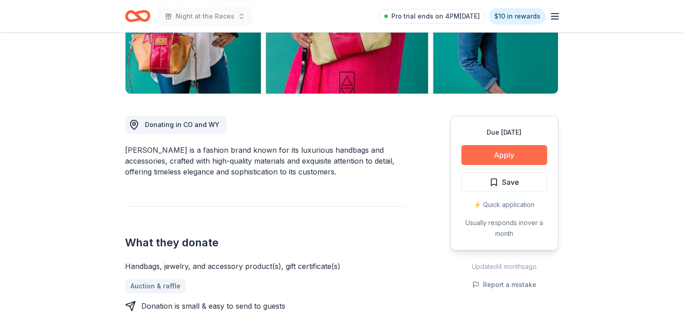
click at [489, 154] on button "Apply" at bounding box center [505, 155] width 86 height 20
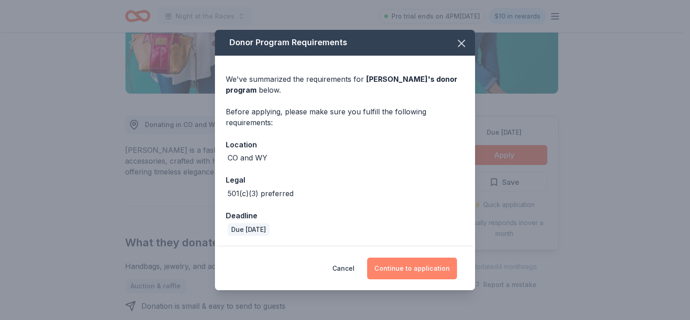
click at [416, 269] on button "Continue to application" at bounding box center [412, 268] width 90 height 22
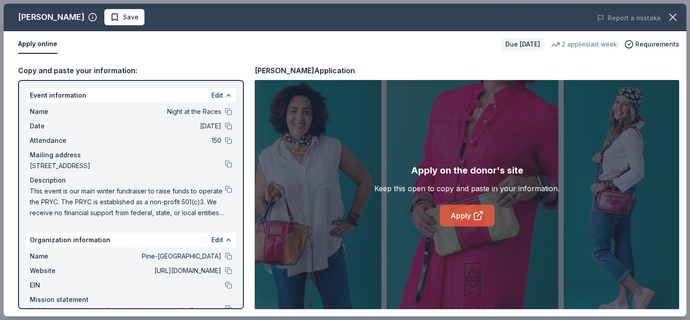
click at [459, 215] on link "Apply" at bounding box center [467, 216] width 55 height 22
click at [338, 233] on div "Apply on the donor's site Keep this open to copy and paste in your information.…" at bounding box center [467, 194] width 425 height 229
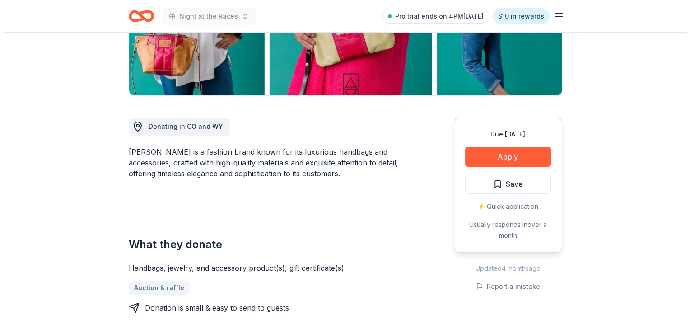
scroll to position [181, 0]
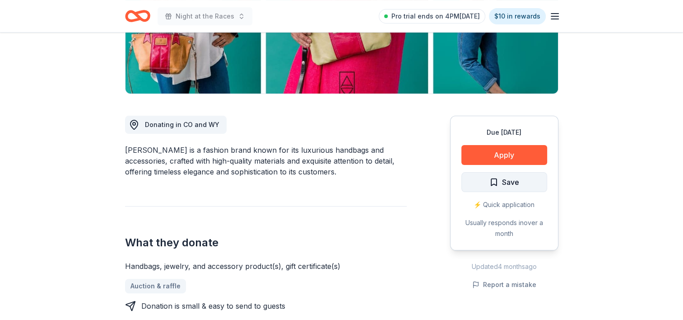
click at [526, 182] on button "Save" at bounding box center [505, 182] width 86 height 20
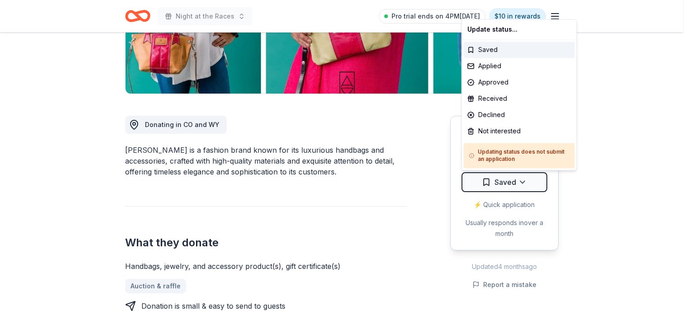
click at [498, 69] on div "Applied" at bounding box center [519, 66] width 111 height 16
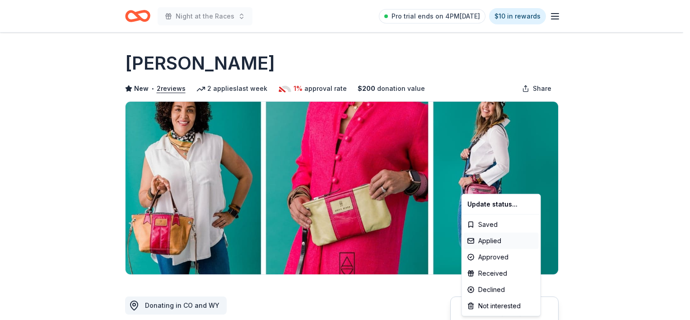
scroll to position [0, 0]
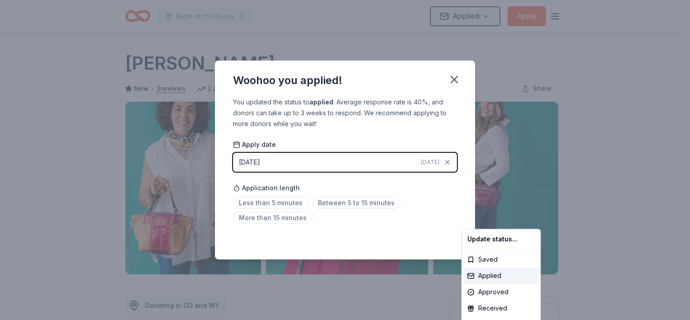
click at [452, 81] on html "Night at the Races Applied Apply Due in 81 days Share Alexis Drake New • 2 revi…" at bounding box center [345, 160] width 690 height 320
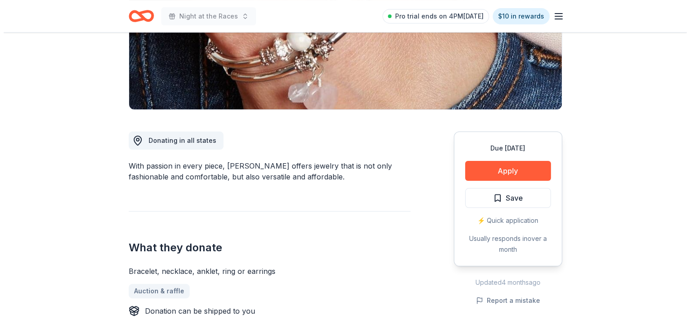
scroll to position [181, 0]
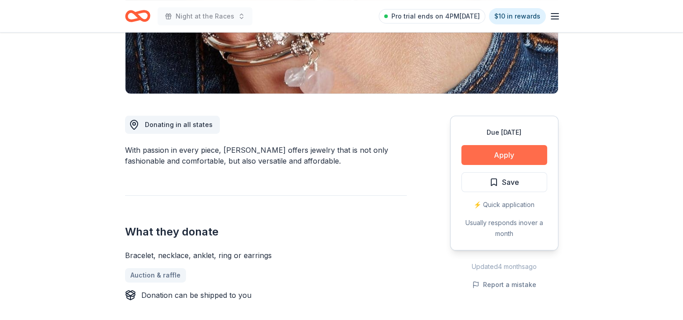
click at [482, 152] on button "Apply" at bounding box center [505, 155] width 86 height 20
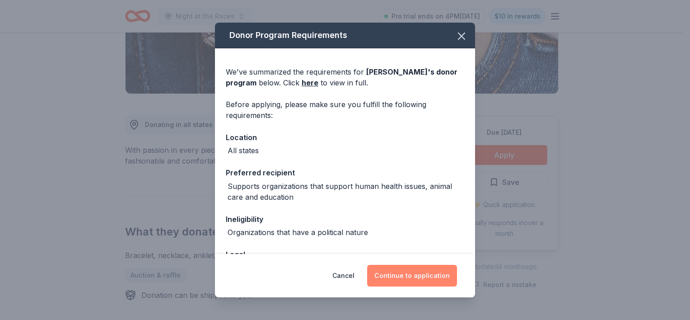
click at [411, 271] on button "Continue to application" at bounding box center [412, 276] width 90 height 22
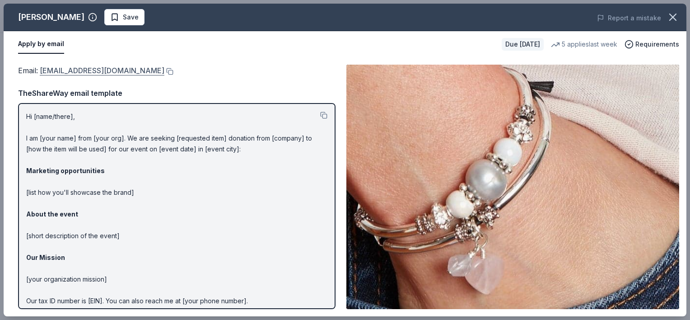
click at [115, 65] on link "[EMAIL_ADDRESS][DOMAIN_NAME]" at bounding box center [102, 71] width 125 height 12
click at [123, 15] on span "Save" at bounding box center [131, 17] width 16 height 11
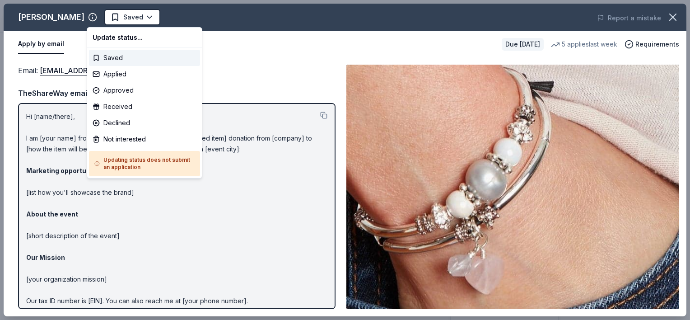
click at [107, 15] on html "Night at the Races Saved Apply Due [DATE] Share [PERSON_NAME] New 5 applies las…" at bounding box center [345, 160] width 690 height 320
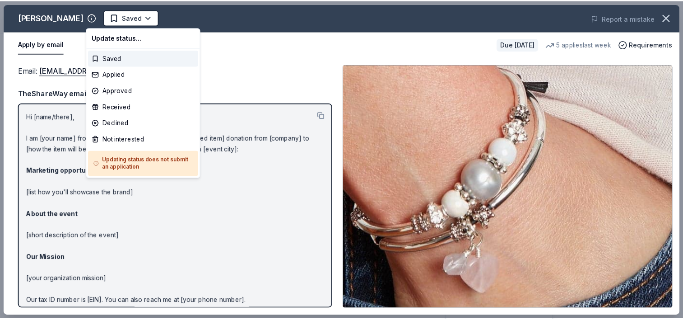
scroll to position [0, 0]
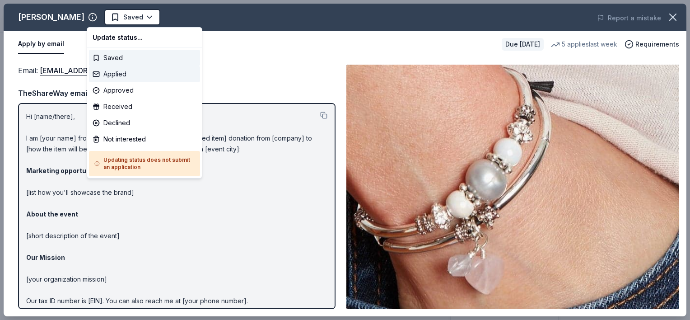
click at [107, 67] on div "Applied" at bounding box center [144, 74] width 111 height 16
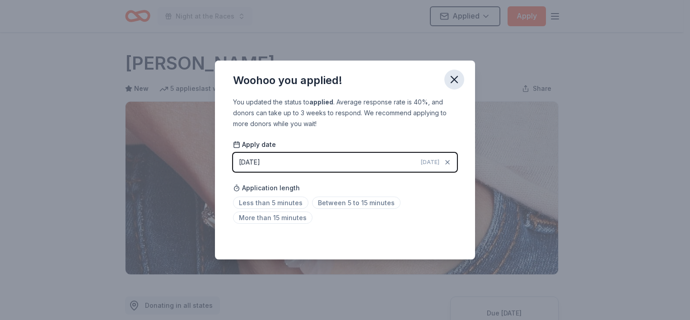
click at [453, 82] on icon "button" at bounding box center [454, 79] width 6 height 6
